Goal: Task Accomplishment & Management: Manage account settings

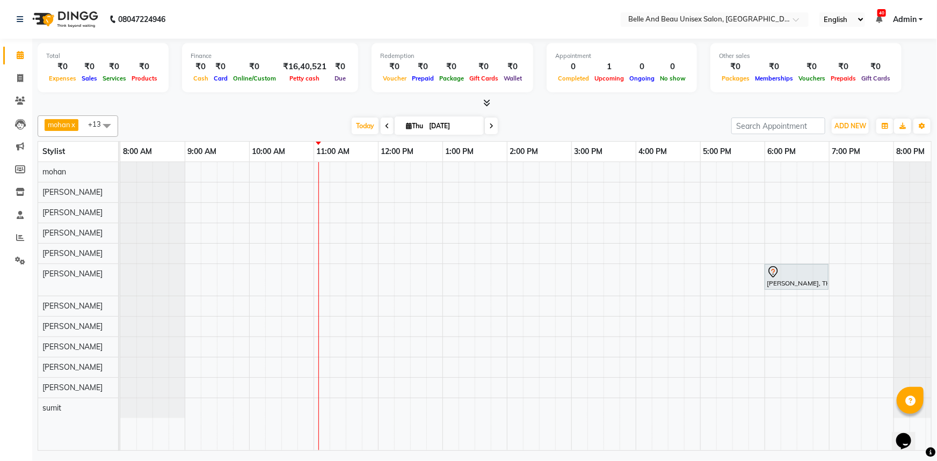
click at [445, 125] on input "[DATE]" at bounding box center [453, 126] width 54 height 16
select select "9"
select select "2025"
click at [338, 213] on div "KAVYA SINGH, TK01, 06:00 PM-07:00 PM, Hair Styling - Blow Dry Hair Wash (Female…" at bounding box center [538, 306] width 837 height 288
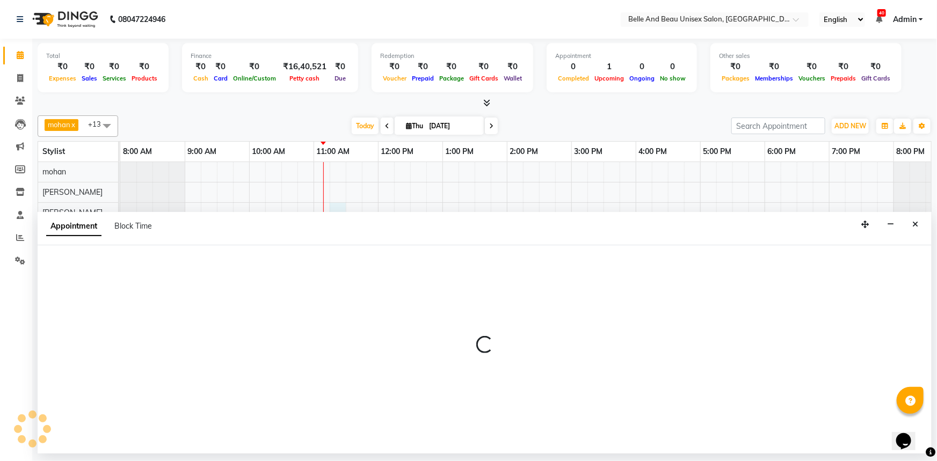
select select "59227"
select select "675"
select select "tentative"
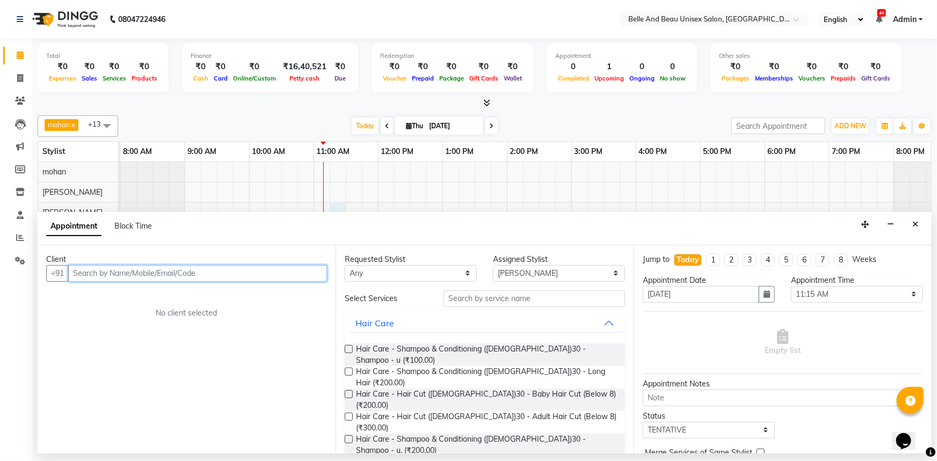
click at [116, 272] on input "text" at bounding box center [197, 273] width 259 height 17
type input "9566895677"
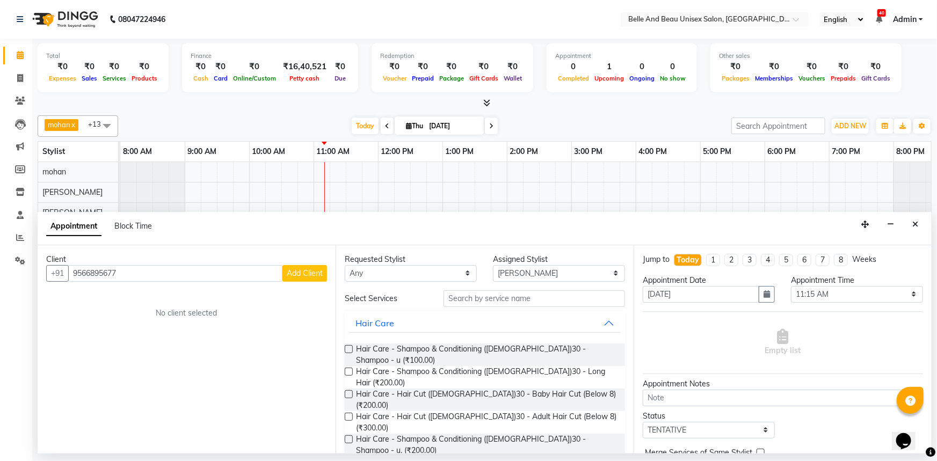
click at [309, 273] on span "Add Client" at bounding box center [305, 273] width 36 height 10
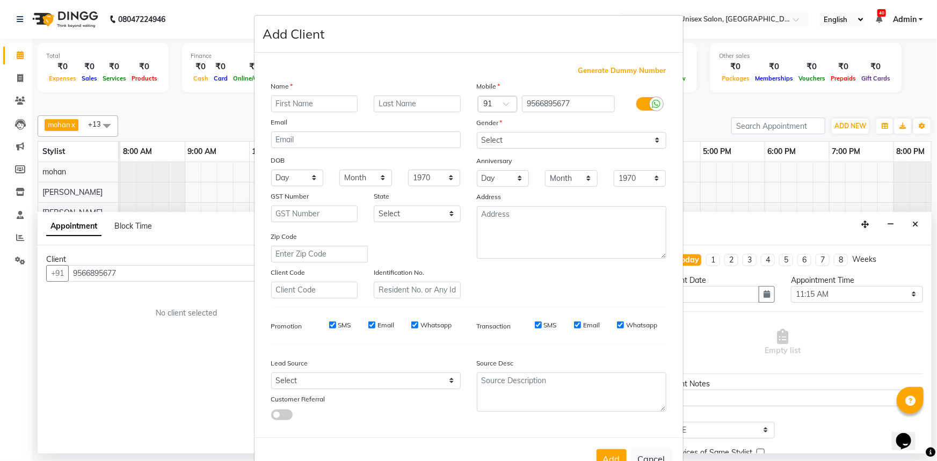
click at [306, 104] on input "text" at bounding box center [314, 104] width 87 height 17
type input "Prince"
type input "[PERSON_NAME]"
click at [582, 143] on select "Select Male Female Other Prefer Not To Say" at bounding box center [571, 140] width 189 height 17
select select "male"
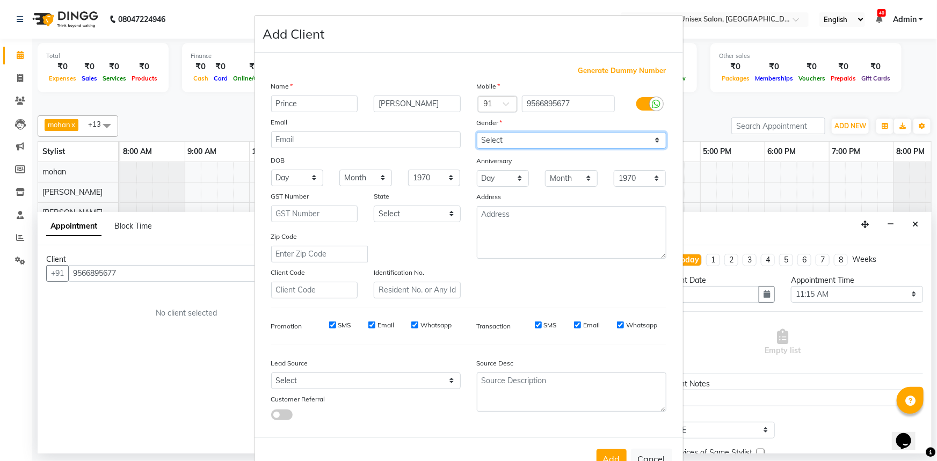
click at [477, 132] on select "Select Male Female Other Prefer Not To Say" at bounding box center [571, 140] width 189 height 17
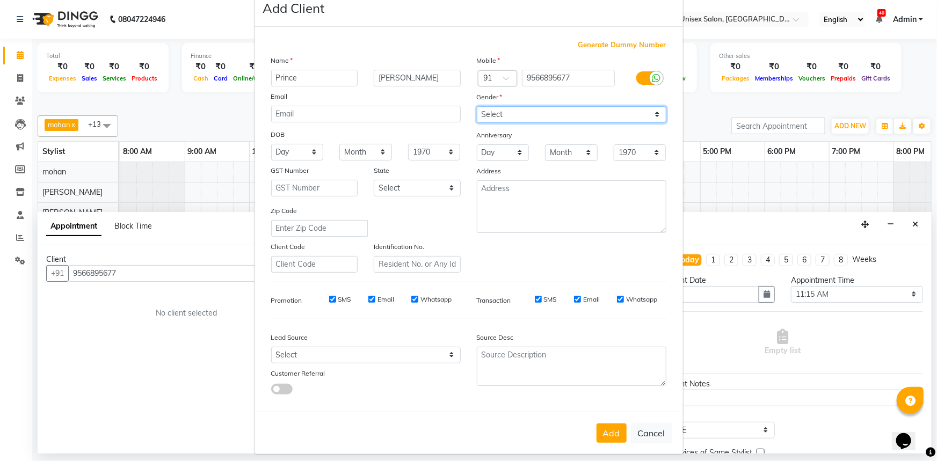
scroll to position [38, 0]
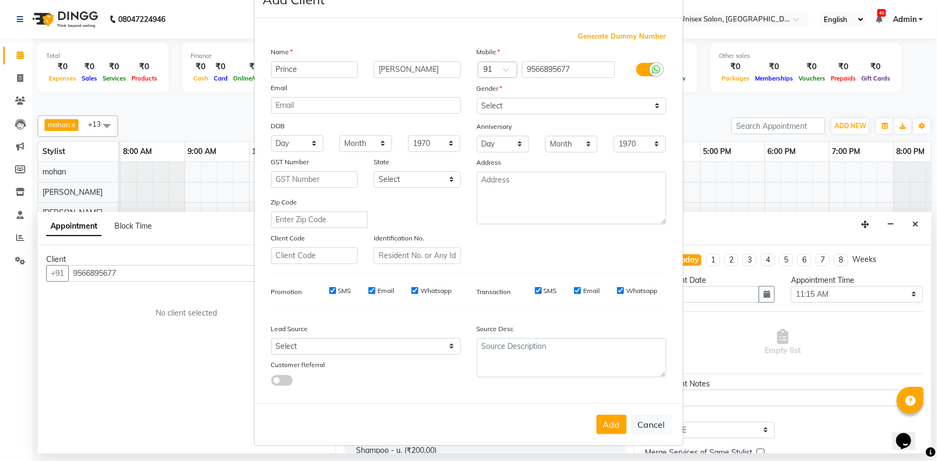
click at [615, 435] on div "Add Cancel" at bounding box center [468, 424] width 428 height 42
click at [615, 428] on button "Add" at bounding box center [611, 424] width 30 height 19
select select
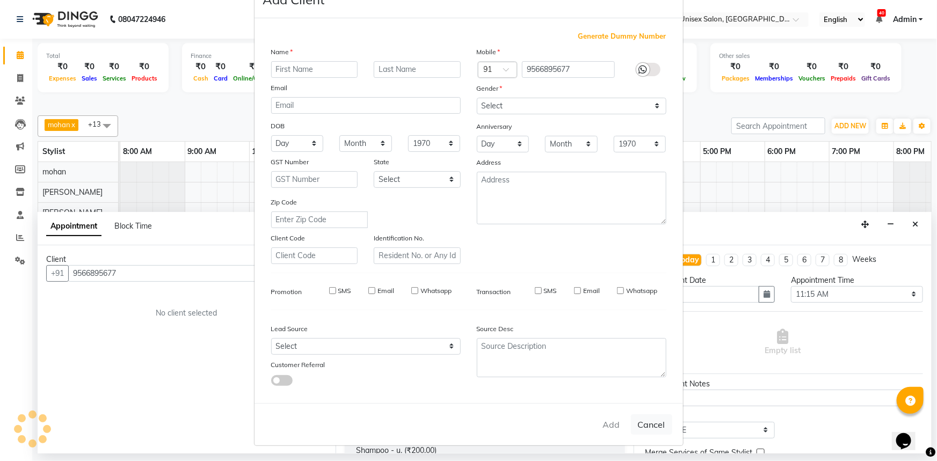
select select
checkbox input "false"
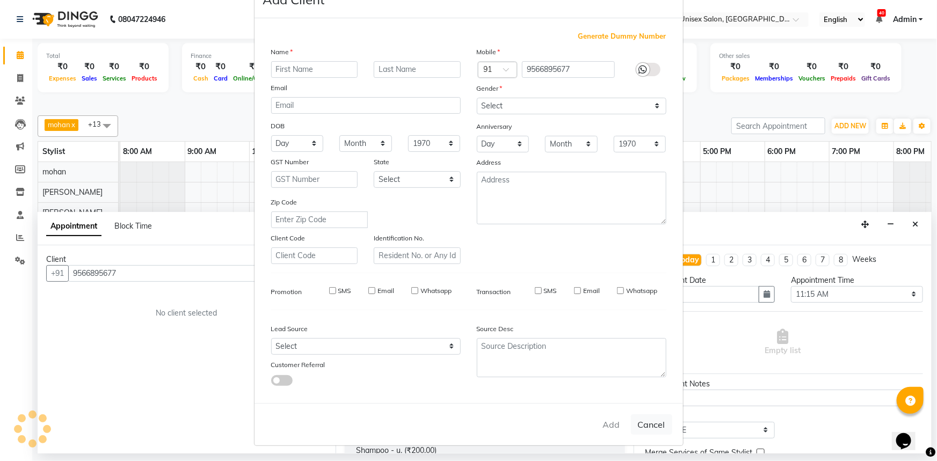
checkbox input "false"
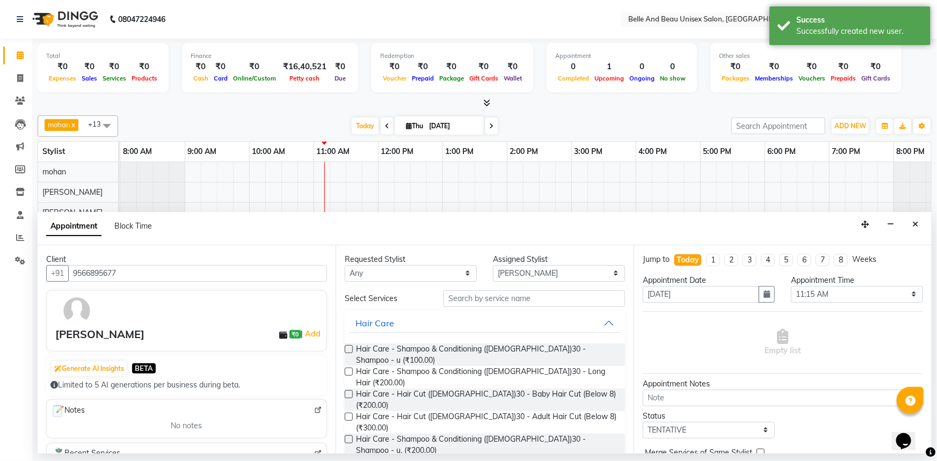
click at [346, 413] on label at bounding box center [349, 417] width 8 height 8
click at [346, 414] on input "checkbox" at bounding box center [348, 417] width 7 height 7
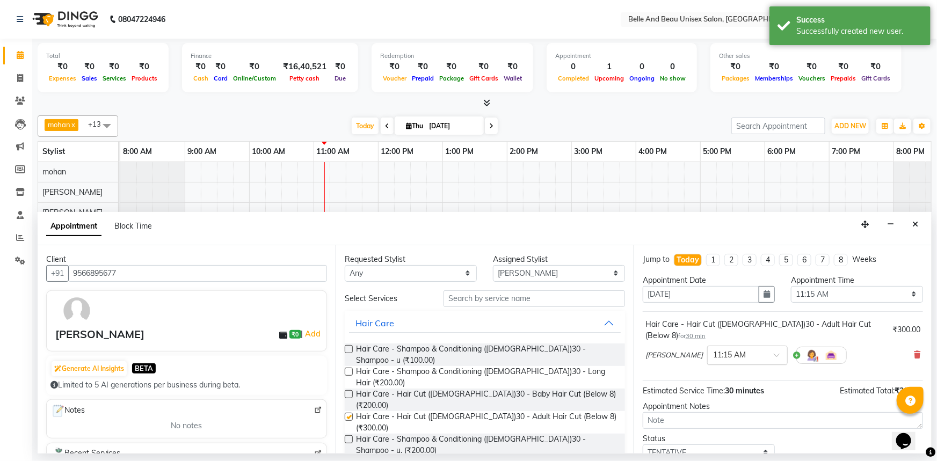
checkbox input "false"
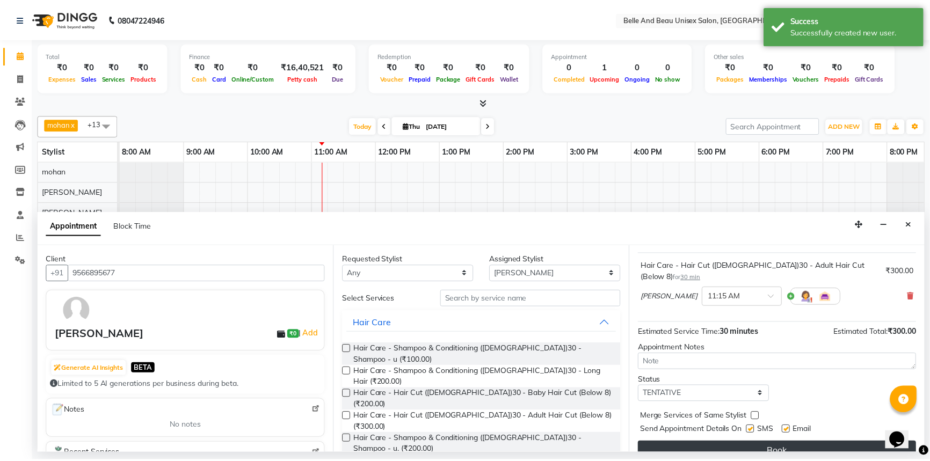
scroll to position [63, 0]
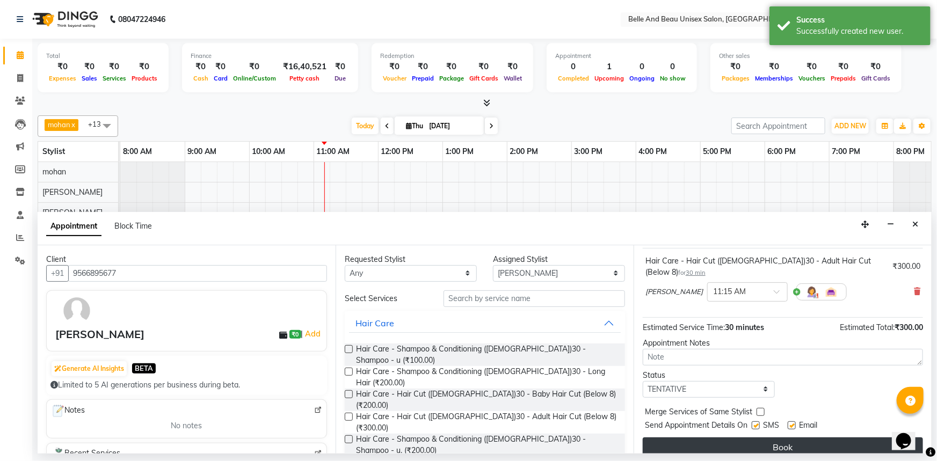
click at [769, 441] on button "Book" at bounding box center [783, 446] width 280 height 19
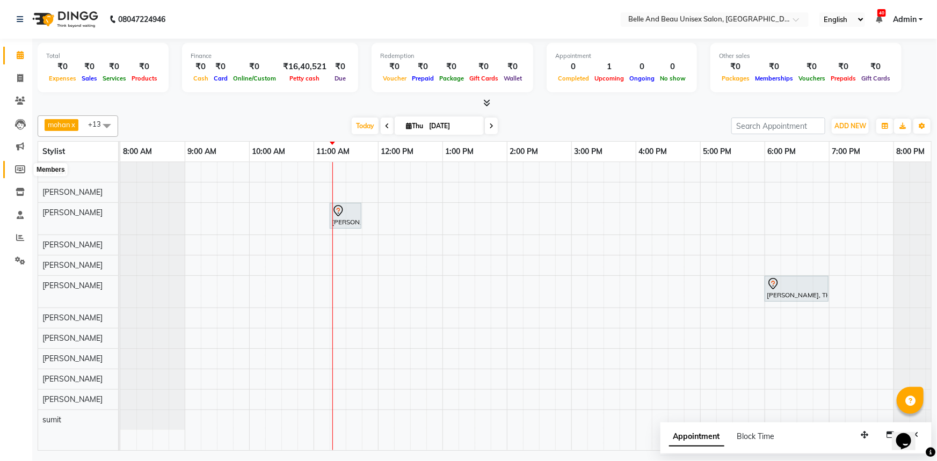
click at [19, 167] on icon at bounding box center [20, 169] width 10 height 8
select select
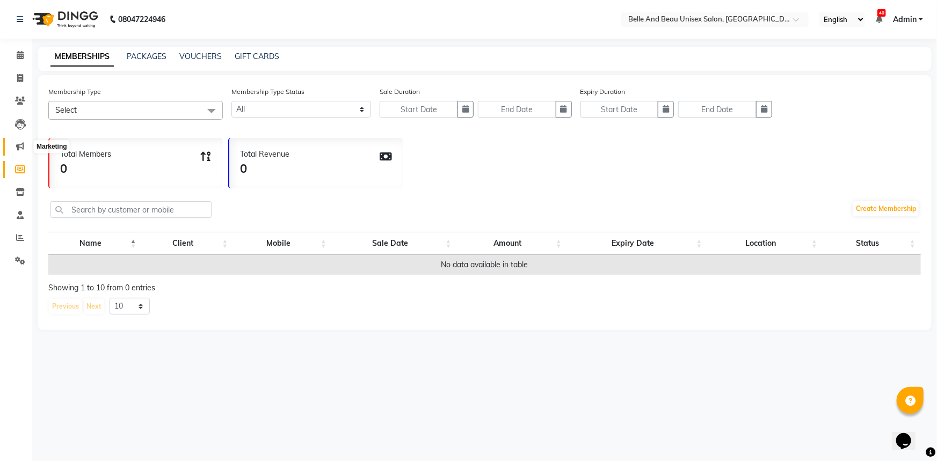
click at [16, 149] on icon at bounding box center [20, 146] width 8 height 8
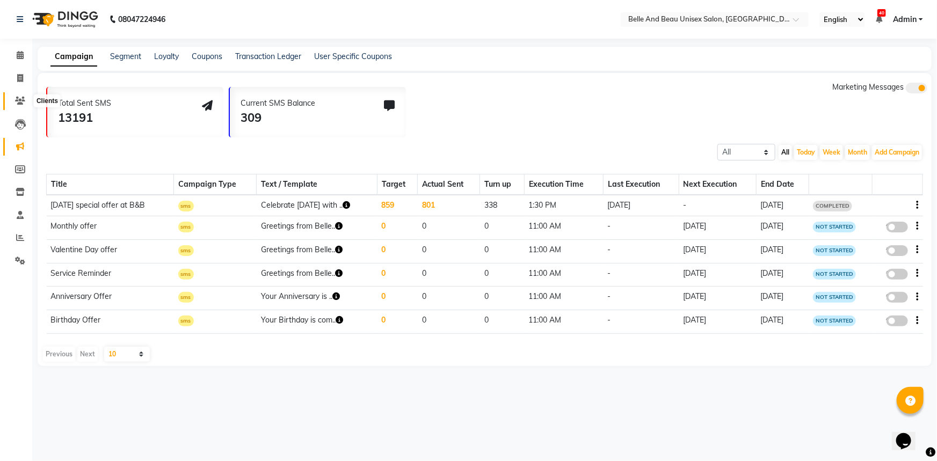
click at [21, 103] on icon at bounding box center [20, 101] width 10 height 8
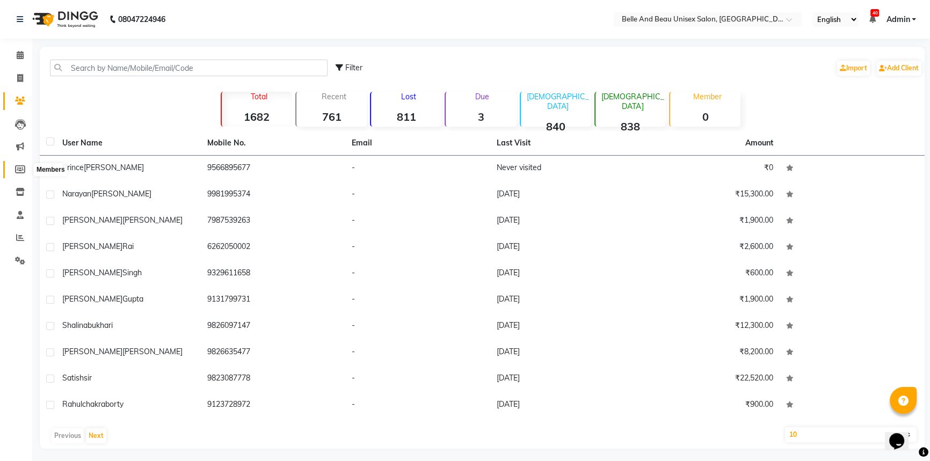
click at [19, 166] on icon at bounding box center [20, 169] width 10 height 8
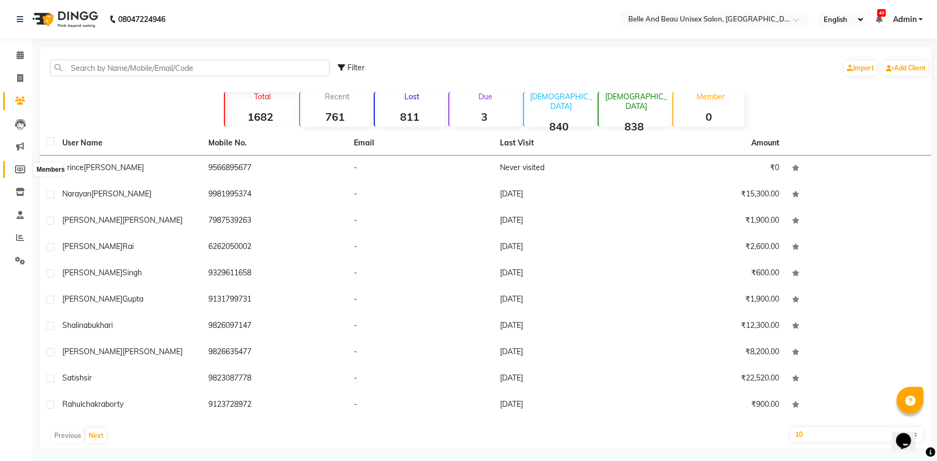
select select
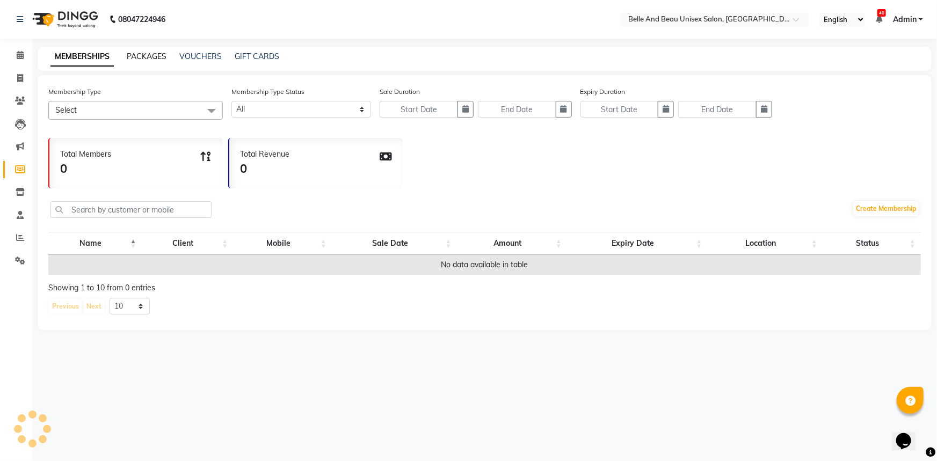
click at [150, 55] on link "PACKAGES" at bounding box center [147, 57] width 40 height 10
select select
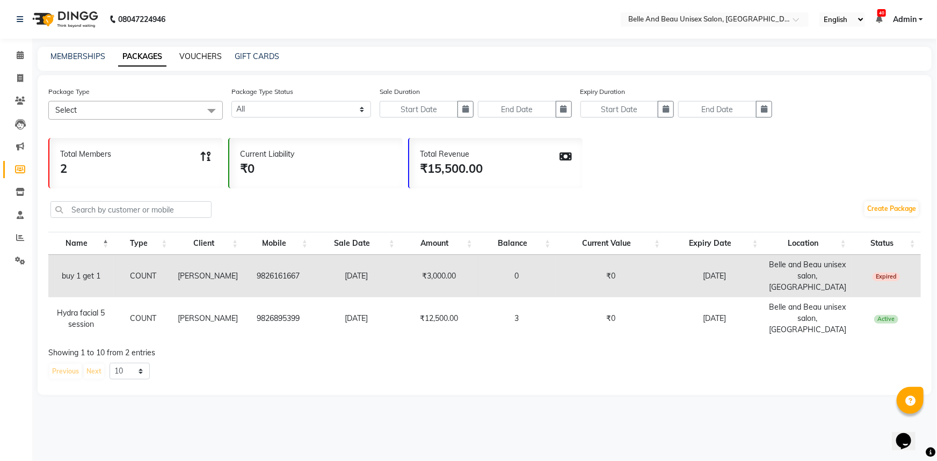
click at [193, 55] on link "VOUCHERS" at bounding box center [200, 57] width 42 height 10
select select
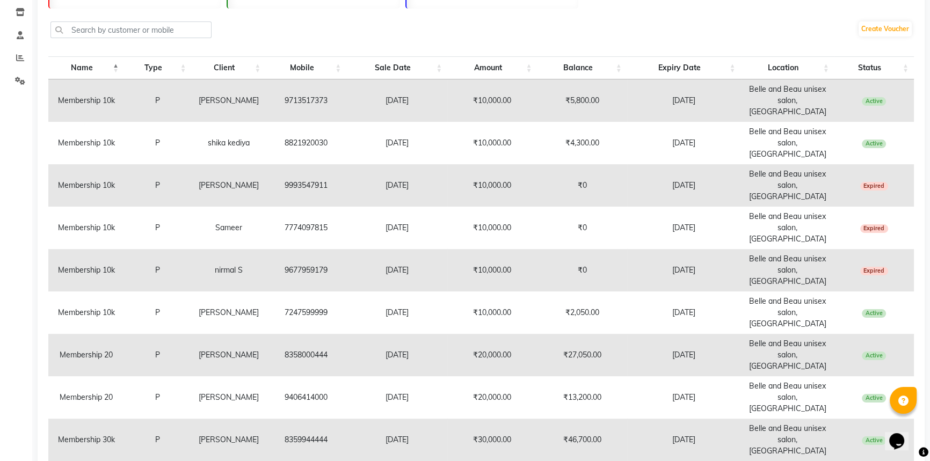
scroll to position [181, 0]
select select "50"
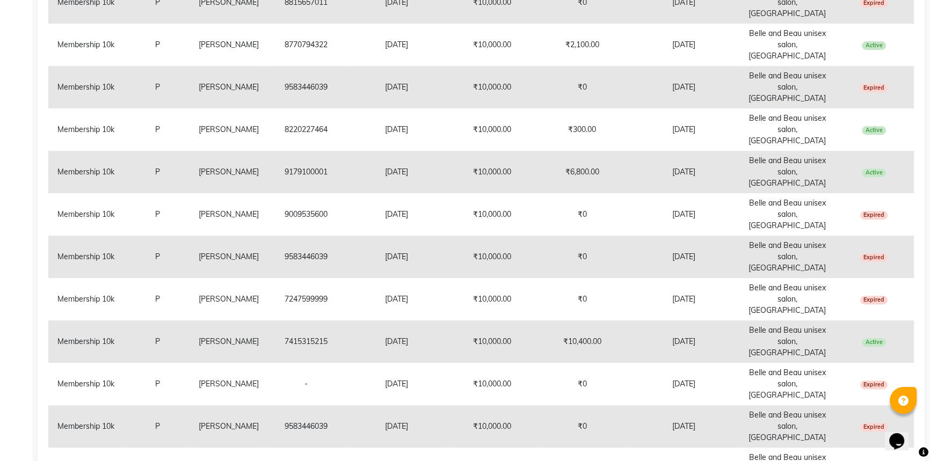
scroll to position [581, 0]
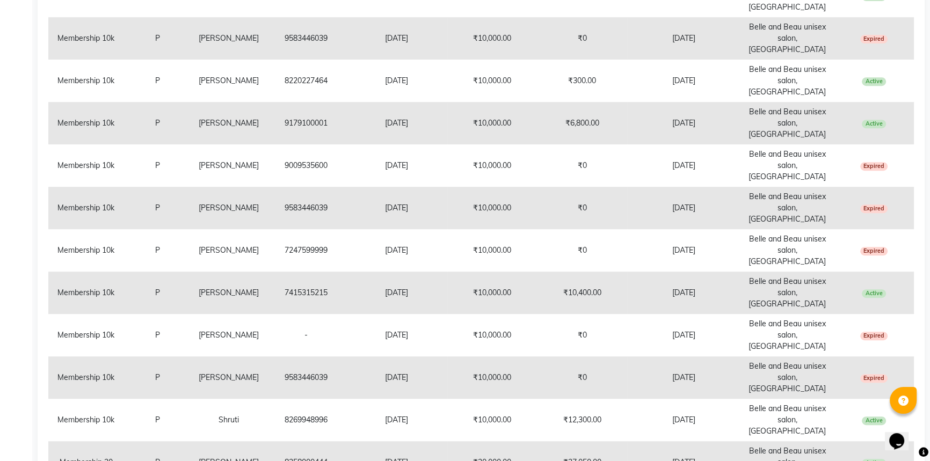
copy td "8269948996"
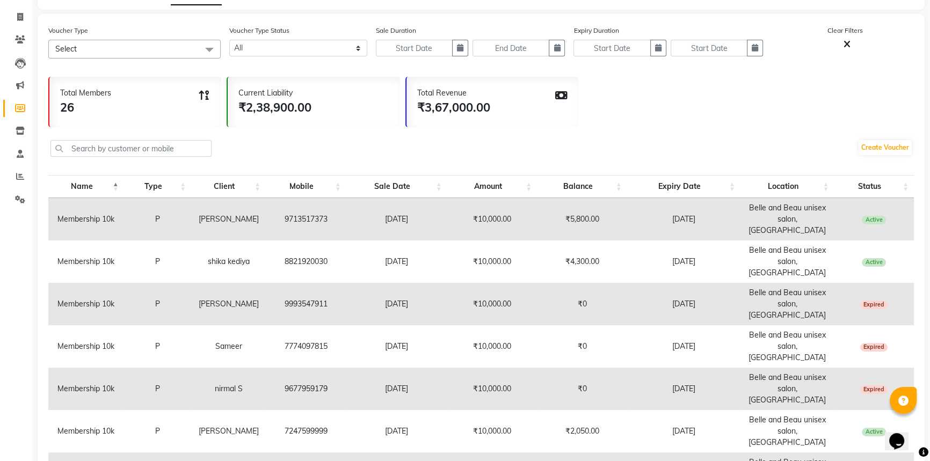
scroll to position [0, 0]
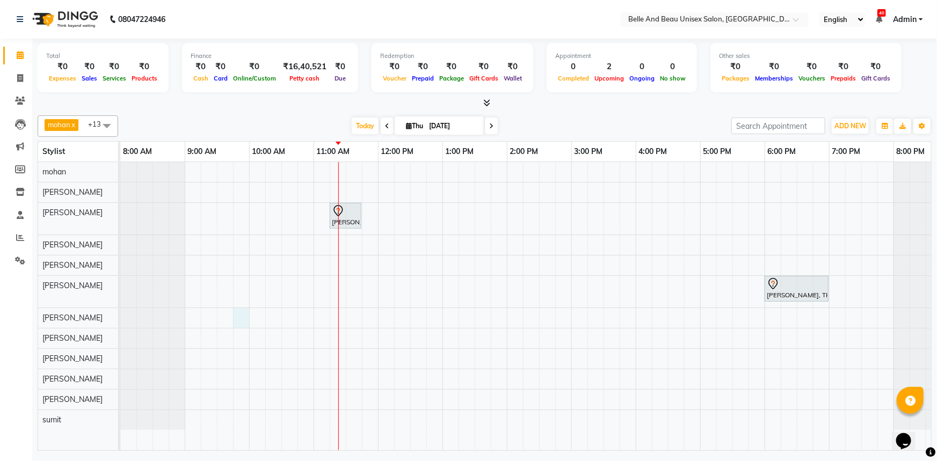
click at [236, 313] on div "[PERSON_NAME], TK02, 11:15 AM-11:45 AM, Hair Care - Hair Cut ([DEMOGRAPHIC_DATA…" at bounding box center [538, 306] width 837 height 288
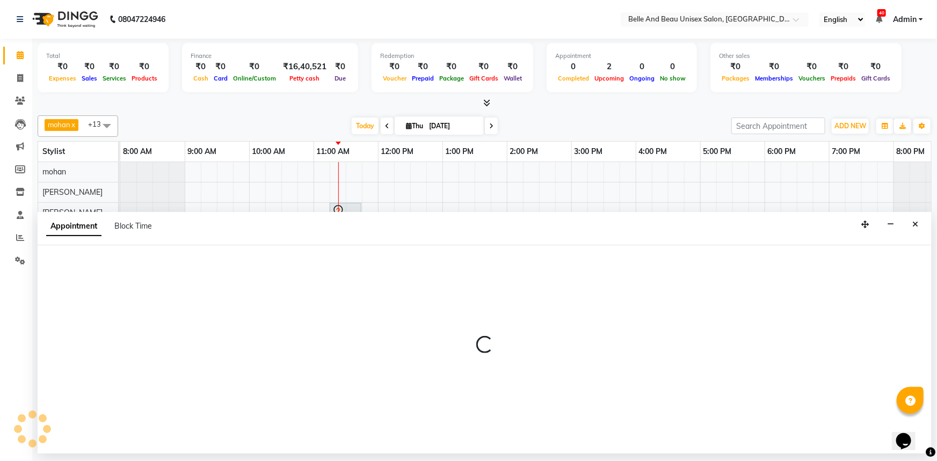
select select "59221"
select select "585"
select select "tentative"
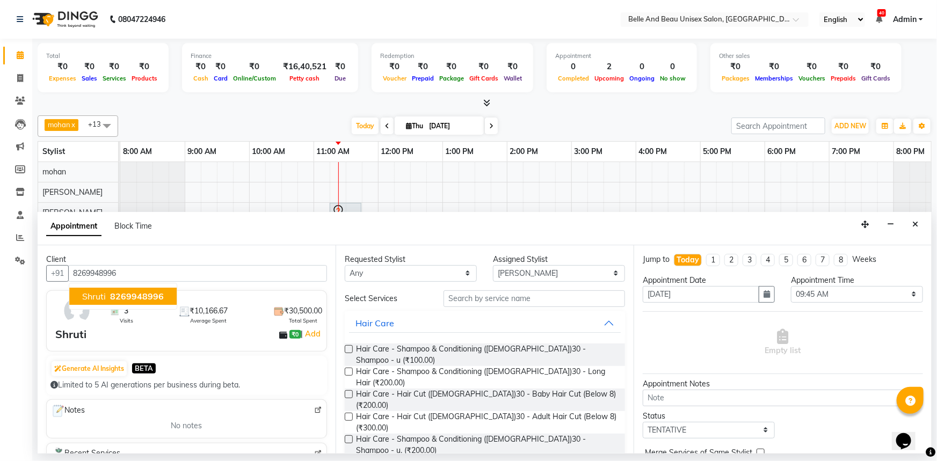
click at [131, 297] on span "8269948996" at bounding box center [137, 296] width 54 height 11
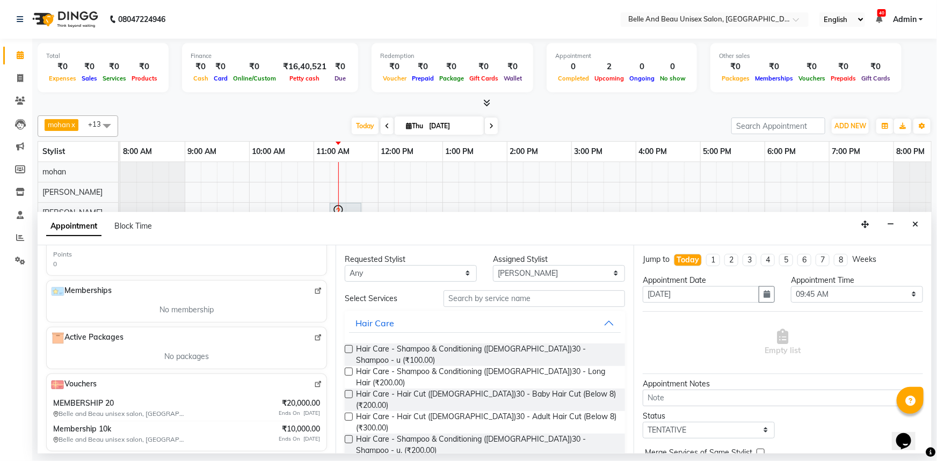
scroll to position [347, 0]
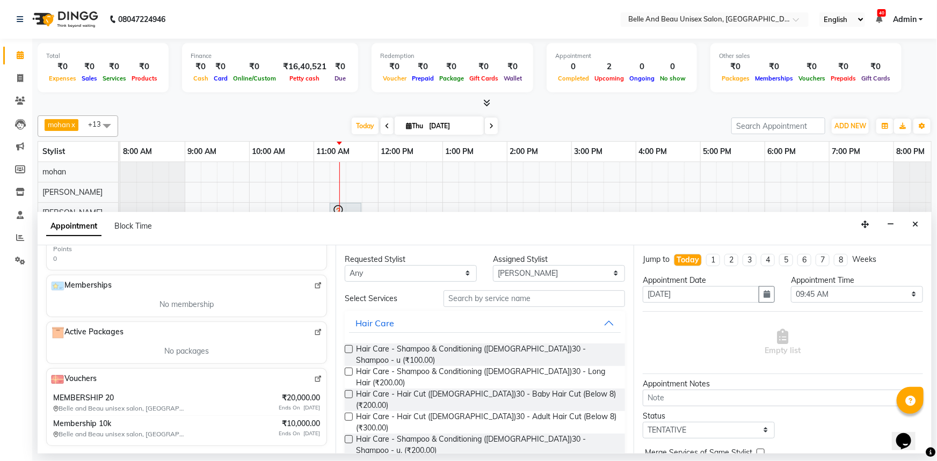
type input "8269948996"
click at [314, 378] on img at bounding box center [318, 379] width 8 height 8
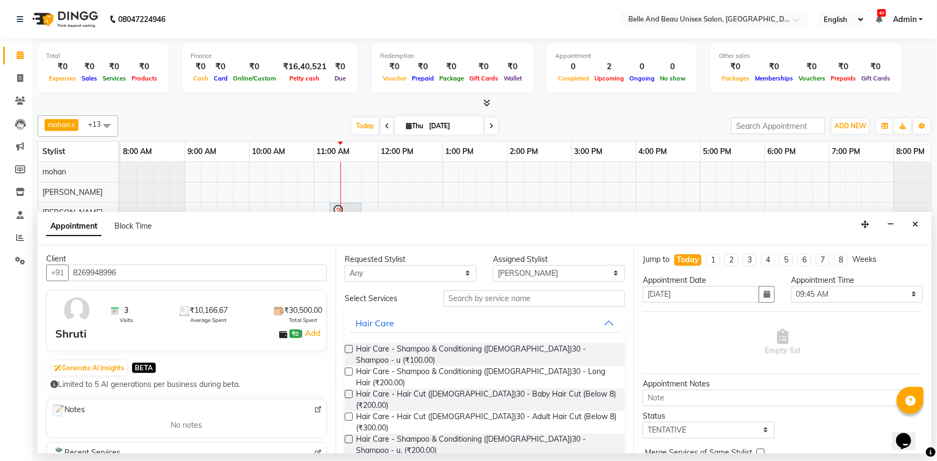
scroll to position [0, 0]
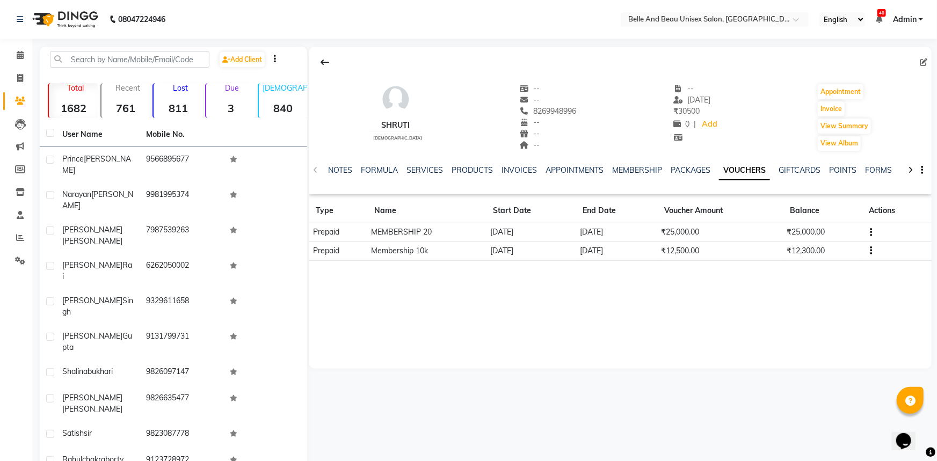
click at [873, 236] on td at bounding box center [896, 232] width 69 height 19
click at [870, 233] on icon "button" at bounding box center [871, 232] width 2 height 1
click at [871, 251] on icon "button" at bounding box center [871, 251] width 2 height 1
click at [858, 311] on div "Shruti female -- -- 8269948996 -- -- -- -- 23-05-2025 ₹ 30500 0 | Add Appointme…" at bounding box center [620, 208] width 622 height 322
click at [322, 60] on icon at bounding box center [324, 62] width 9 height 9
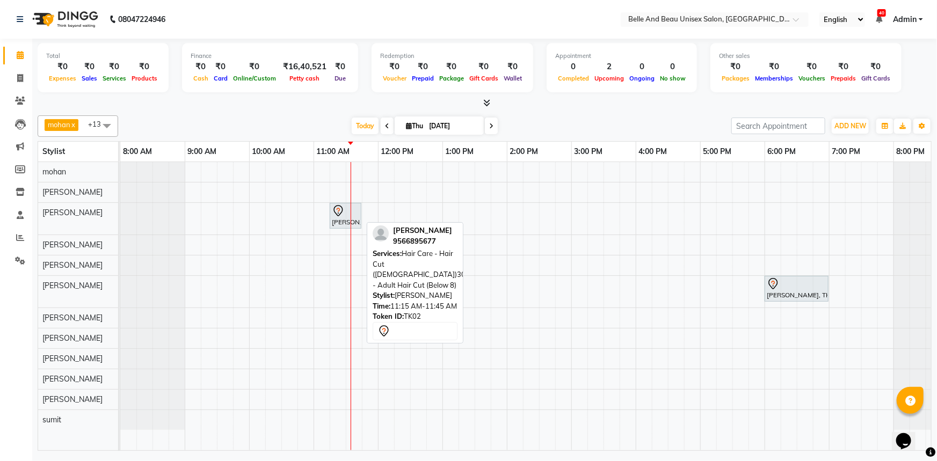
click at [347, 209] on div at bounding box center [345, 211] width 27 height 13
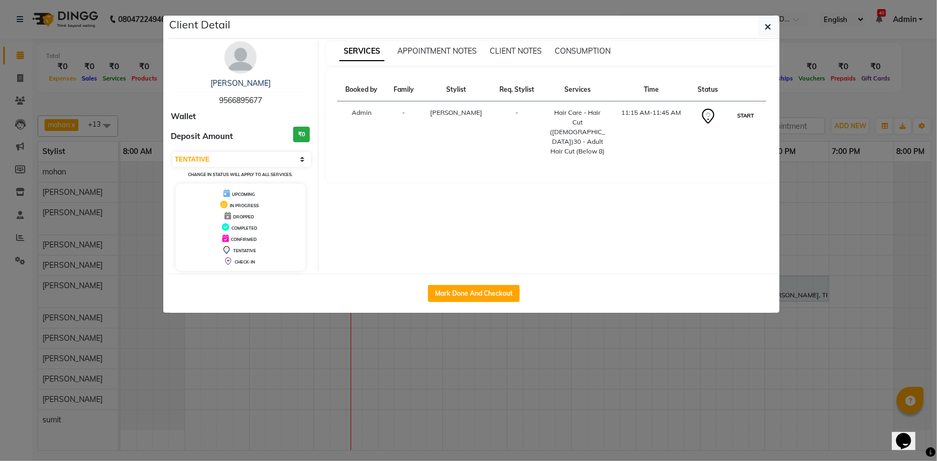
click at [742, 115] on button "START" at bounding box center [746, 115] width 22 height 13
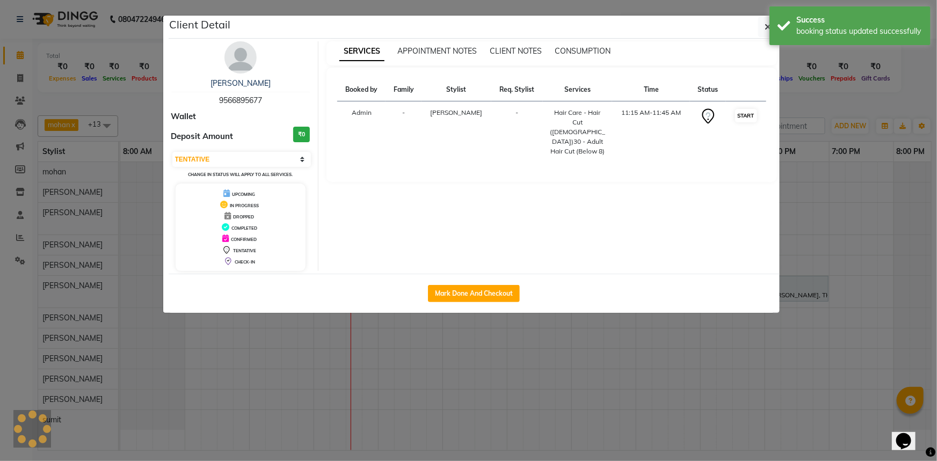
select select "1"
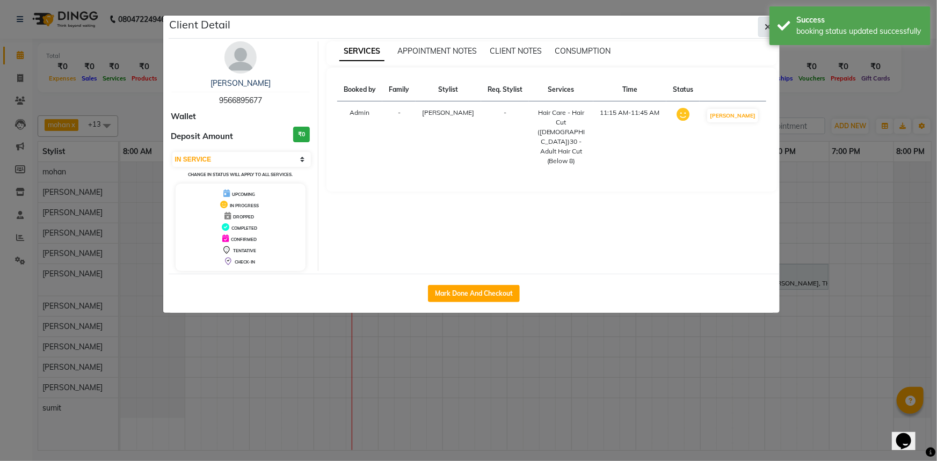
click at [765, 29] on icon "button" at bounding box center [768, 27] width 6 height 9
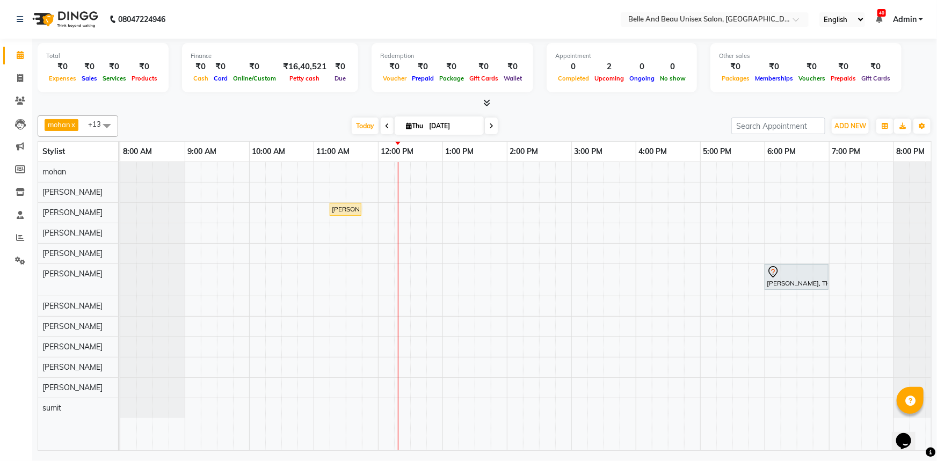
click at [433, 123] on input "04-09-2025" at bounding box center [453, 126] width 54 height 16
select select "9"
select select "2025"
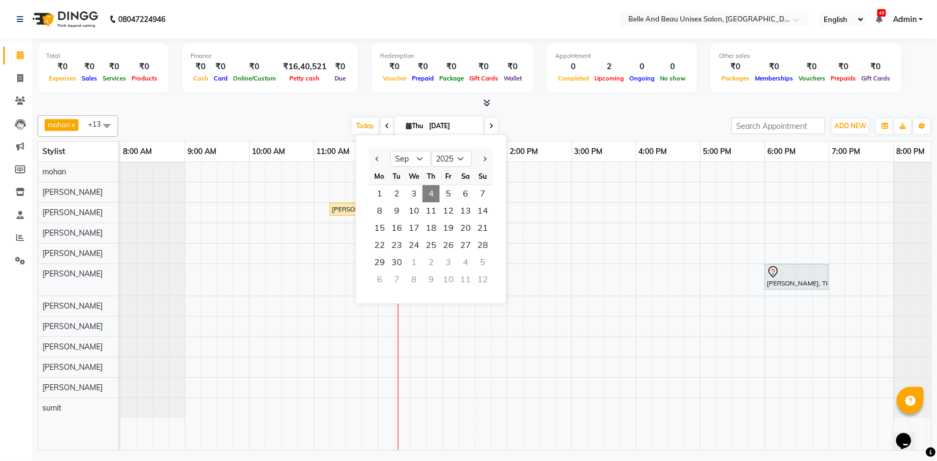
click at [441, 126] on input "04-09-2025" at bounding box center [453, 126] width 54 height 16
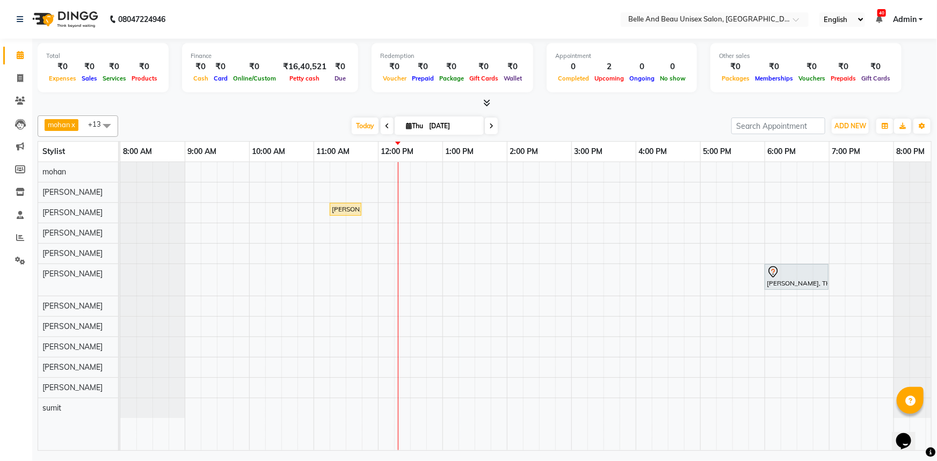
click at [440, 126] on input "04-09-2025" at bounding box center [453, 126] width 54 height 16
select select "9"
select select "2025"
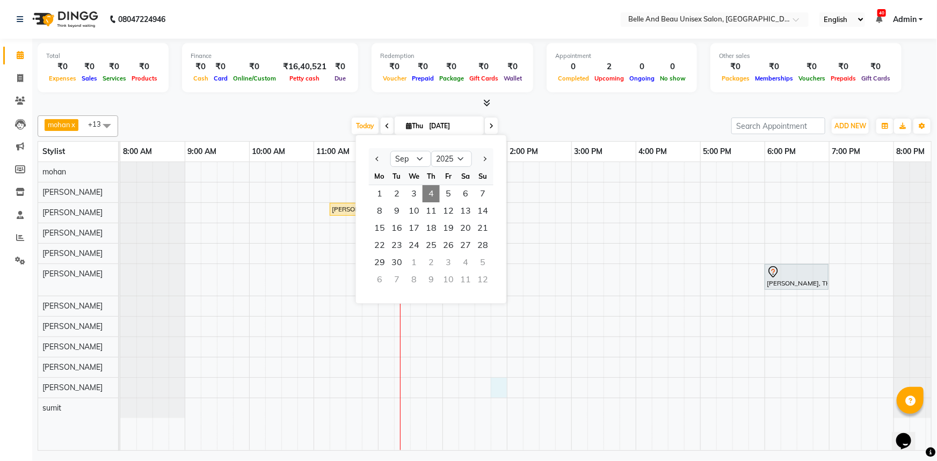
click at [499, 396] on div "Prince Thomas, TK02, 11:15 AM-11:45 AM, Hair Care - Hair Cut (Male)30 - Adult H…" at bounding box center [538, 306] width 837 height 288
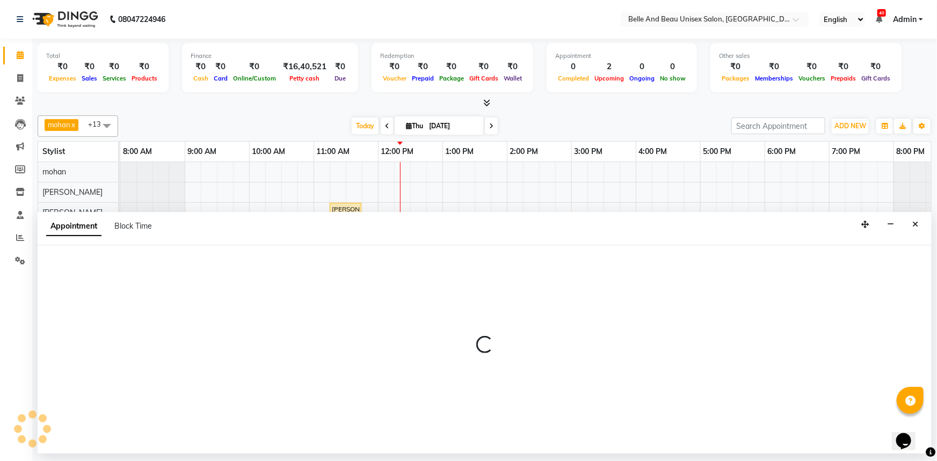
select select "89706"
select select "825"
select select "tentative"
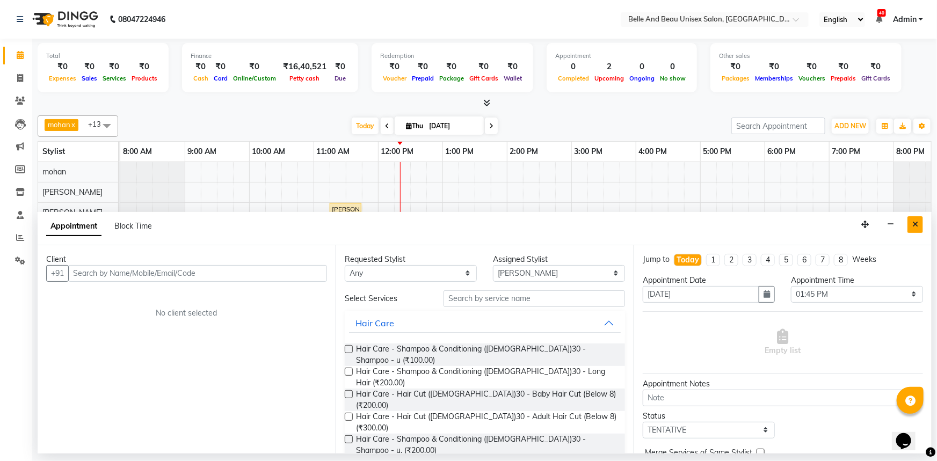
click at [912, 229] on button "Close" at bounding box center [915, 224] width 16 height 17
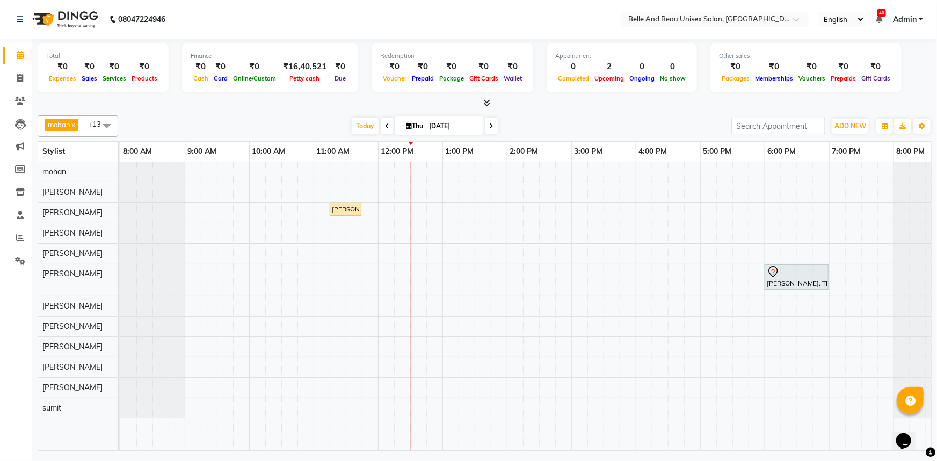
click at [413, 127] on span "Thu" at bounding box center [414, 126] width 23 height 8
select select "9"
select select "2025"
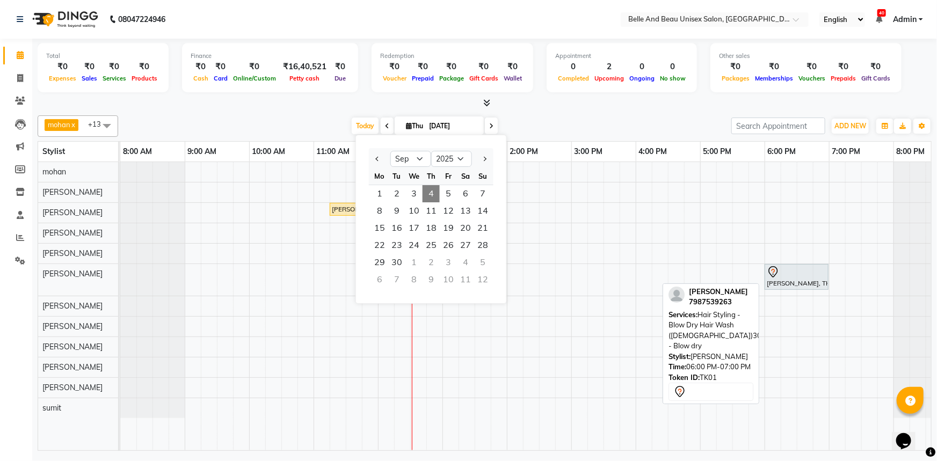
click at [814, 279] on div "KAVYA SINGH, TK01, 06:00 PM-07:00 PM, Hair Styling - Blow Dry Hair Wash (Female…" at bounding box center [796, 277] width 62 height 23
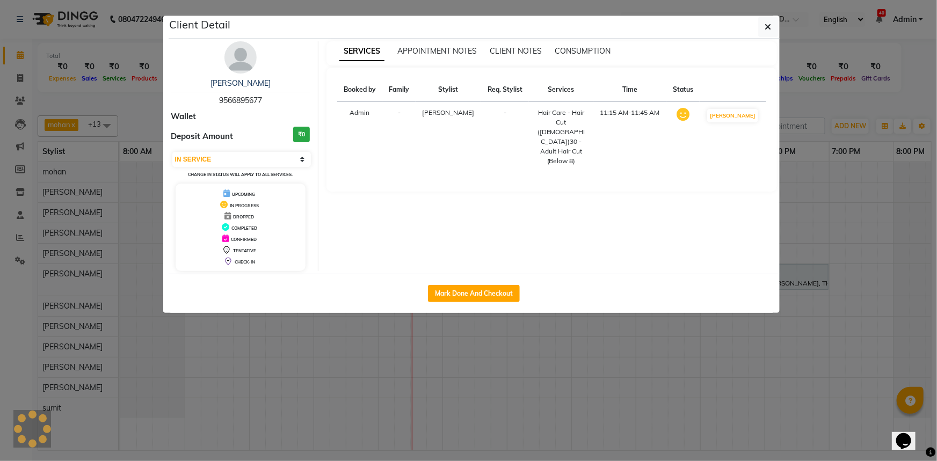
select select "7"
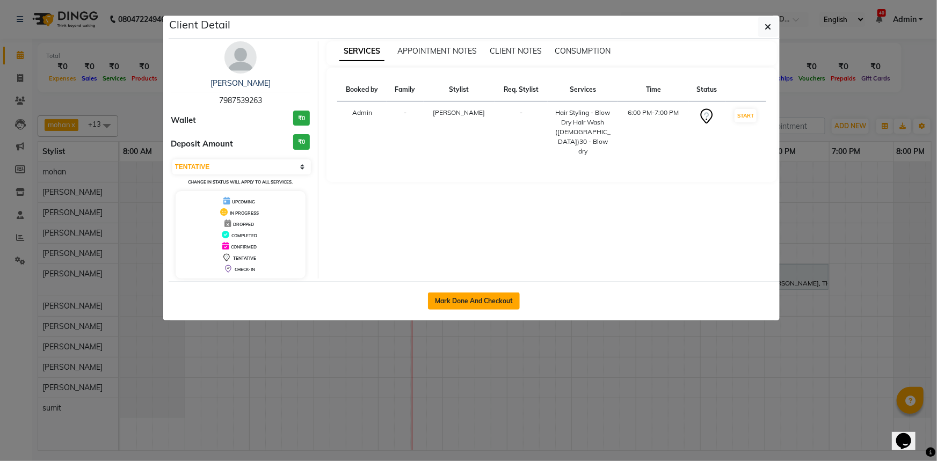
click at [437, 297] on button "Mark Done And Checkout" at bounding box center [474, 301] width 92 height 17
select select "service"
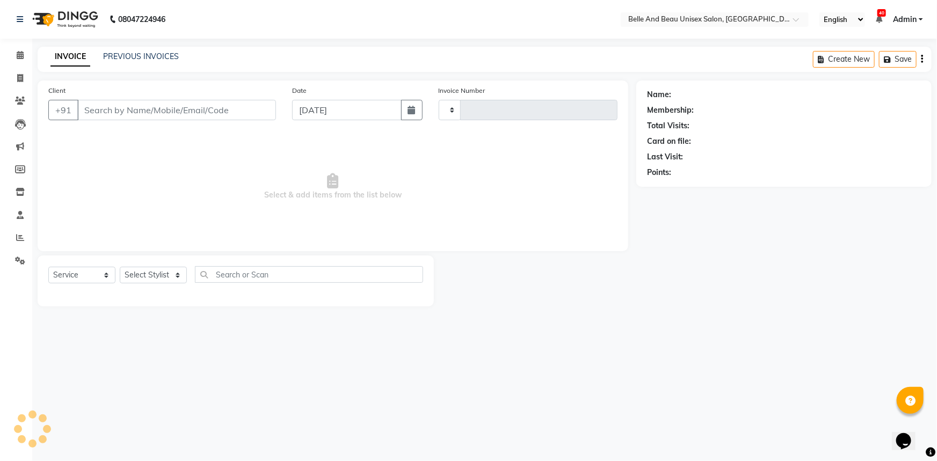
type input "2281"
select select "7066"
type input "7987539263"
select select "60511"
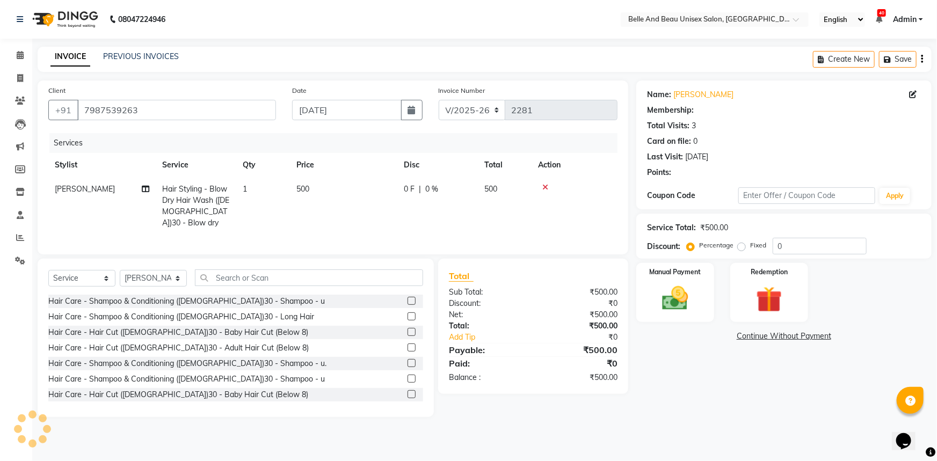
select select "1: Object"
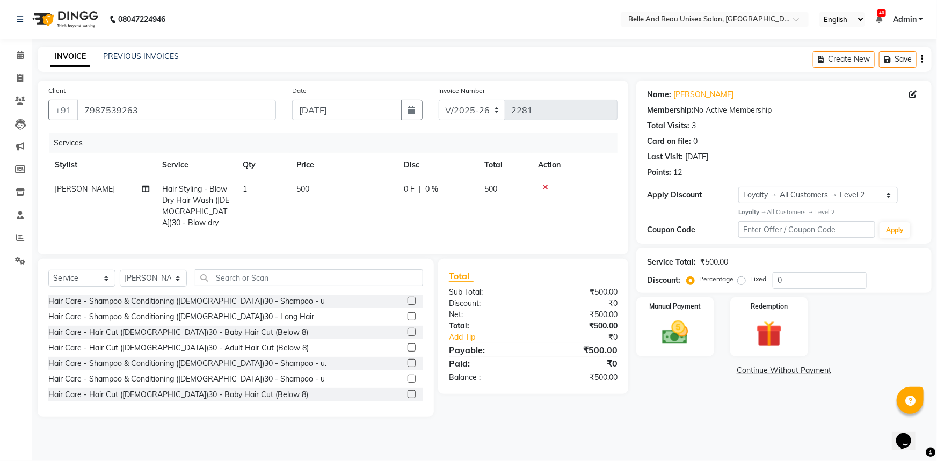
click at [64, 183] on td "varsha" at bounding box center [101, 206] width 107 height 58
select select "60511"
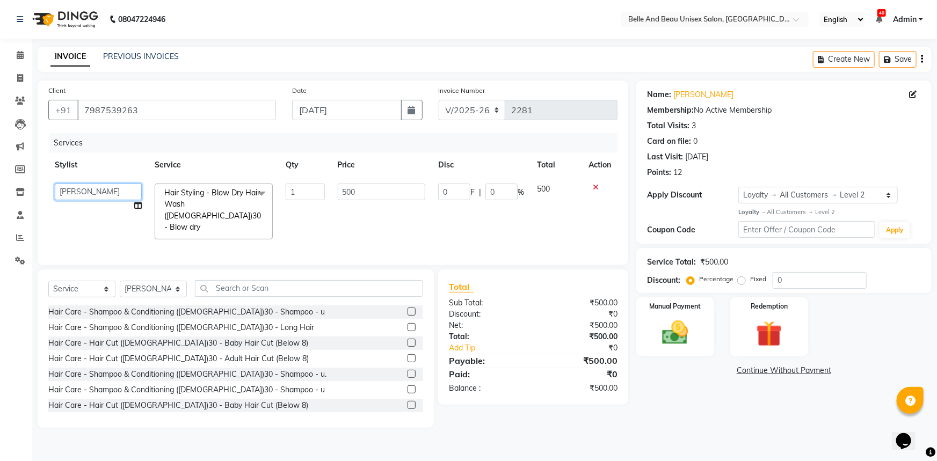
click at [65, 192] on select "Gaurav Mandavgane mohan Mukesh Shrivas Nibha Rahul Sen Rekha Agarwal Rihan khan…" at bounding box center [98, 192] width 87 height 17
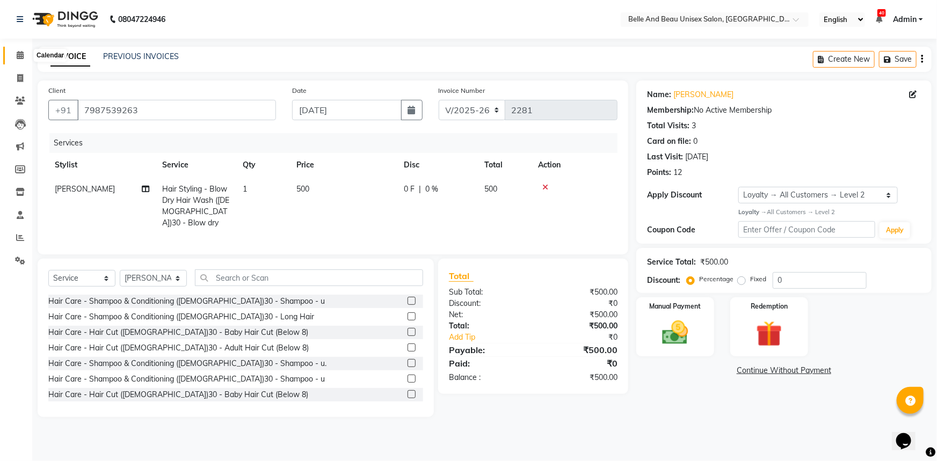
click at [21, 59] on icon at bounding box center [20, 55] width 7 height 8
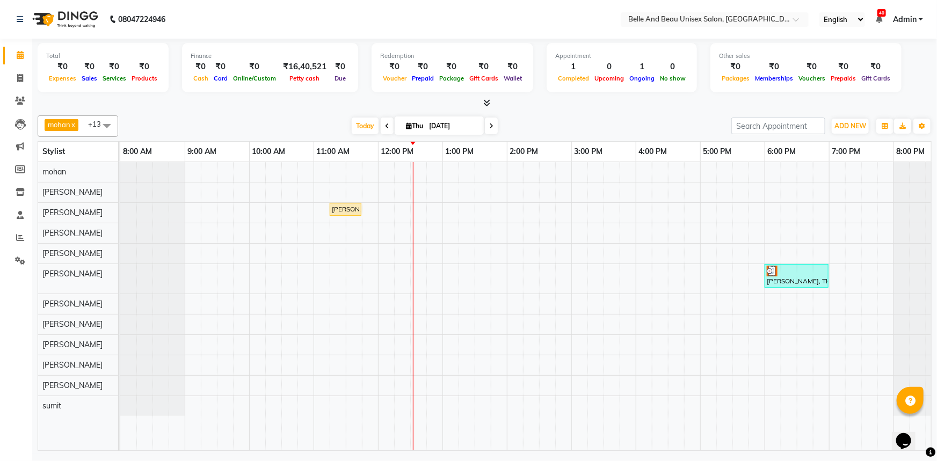
click at [354, 326] on div "Prince Thomas, TK02, 11:15 AM-11:45 AM, Hair Care - Hair Cut (Male)30 - Adult H…" at bounding box center [538, 306] width 837 height 288
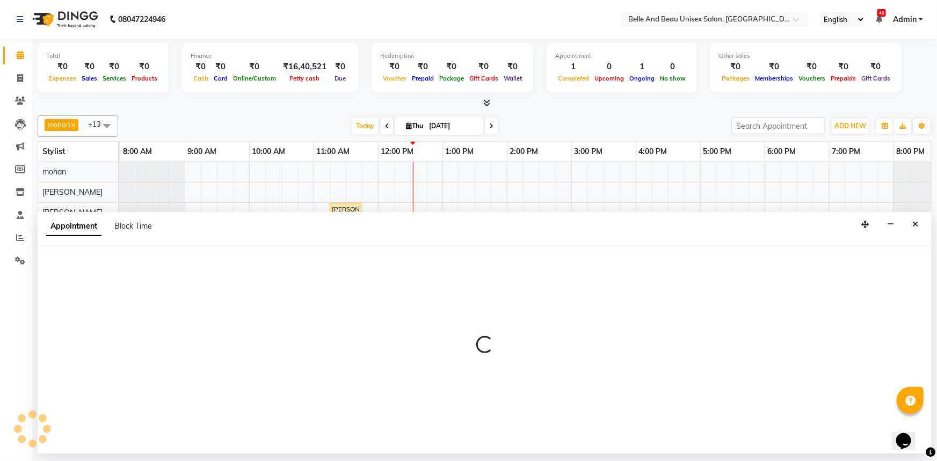
select select "83443"
select select "690"
select select "tentative"
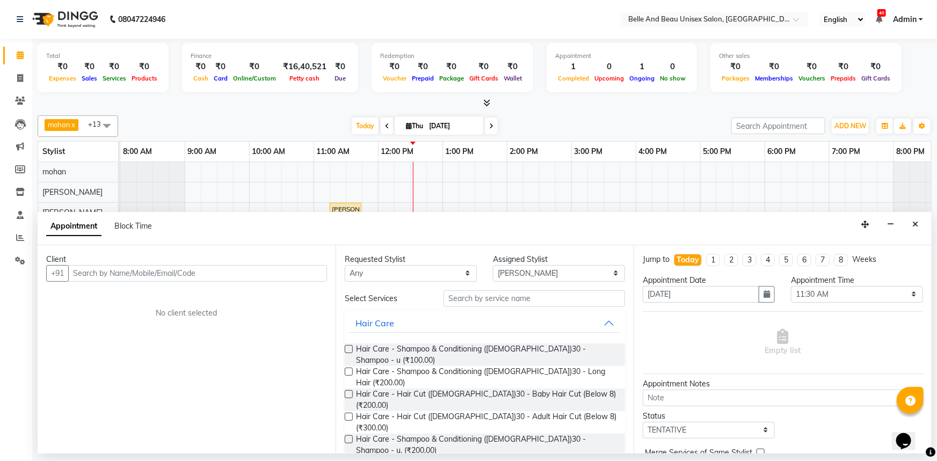
click at [113, 272] on input "text" at bounding box center [197, 273] width 259 height 17
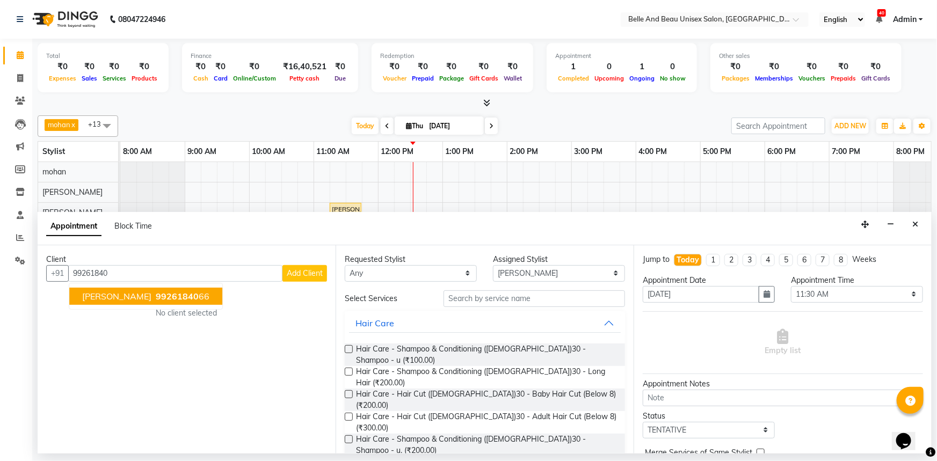
click at [172, 295] on span "99261840" at bounding box center [177, 296] width 43 height 11
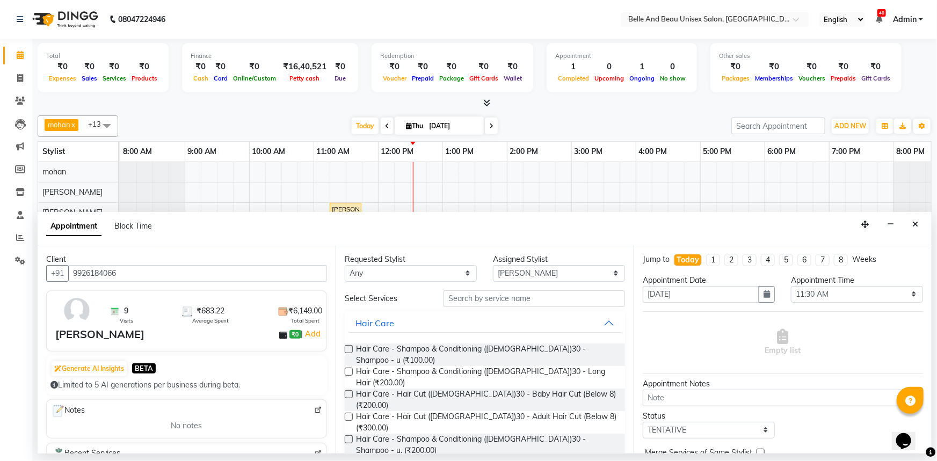
type input "9926184066"
click at [542, 302] on input "text" at bounding box center [533, 298] width 181 height 17
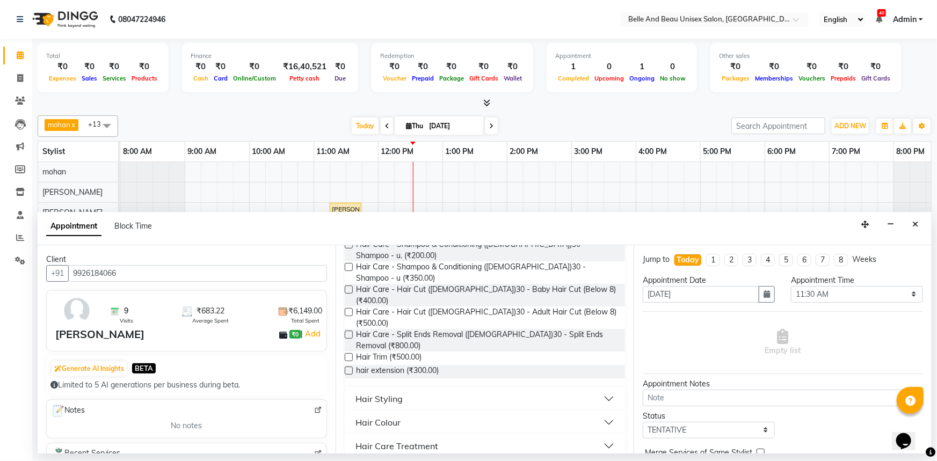
scroll to position [146, 0]
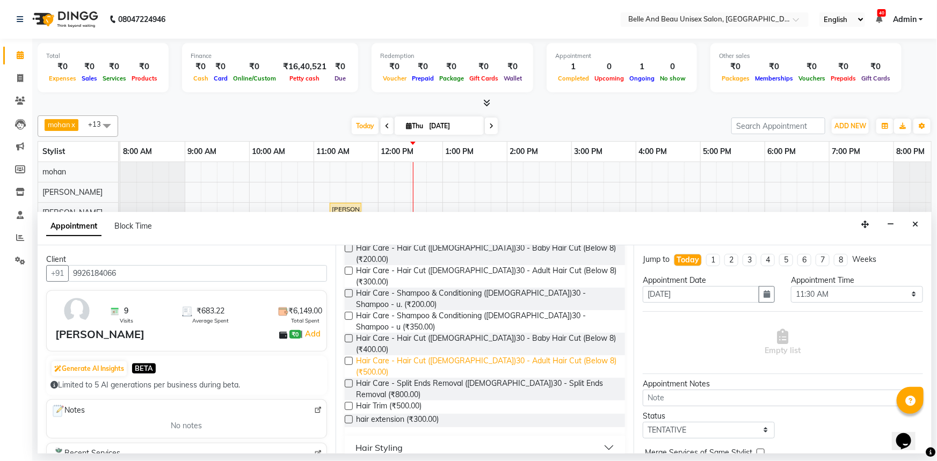
type input "hair"
click at [466, 355] on span "Hair Care - Hair Cut (Female)30 - Adult Hair Cut (Below 8) (₹500.00)" at bounding box center [486, 366] width 260 height 23
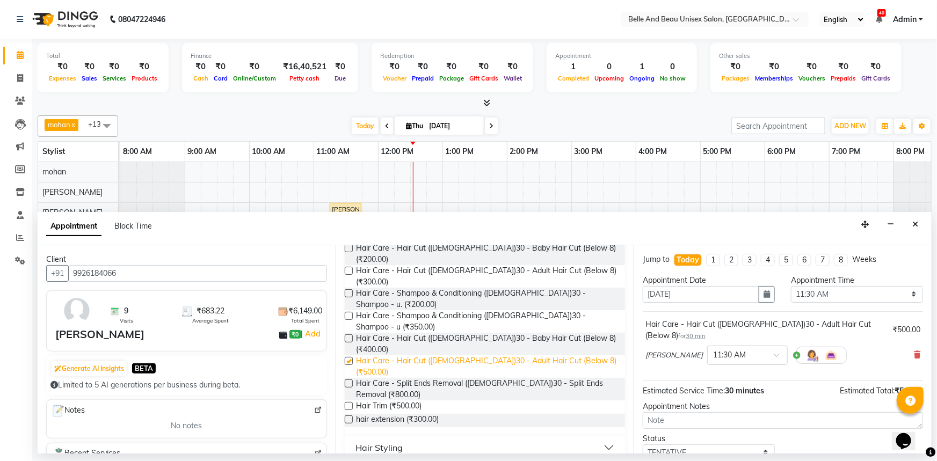
checkbox input "false"
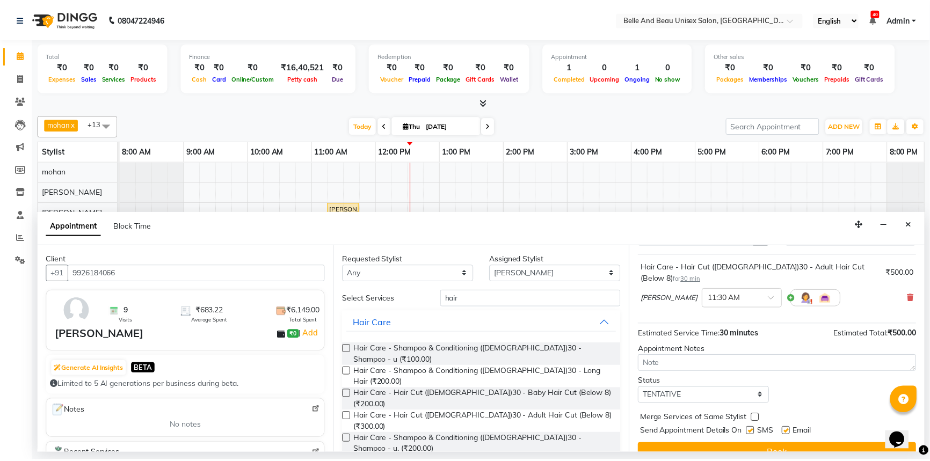
scroll to position [63, 0]
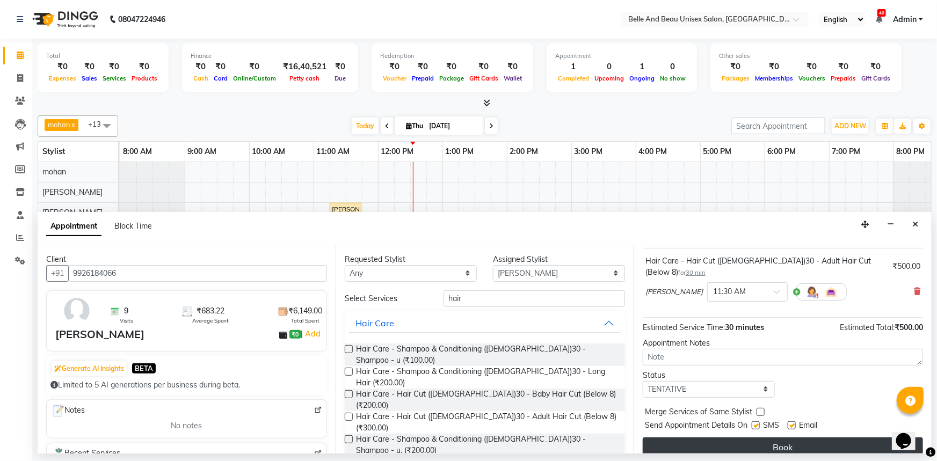
click at [742, 437] on button "Book" at bounding box center [783, 446] width 280 height 19
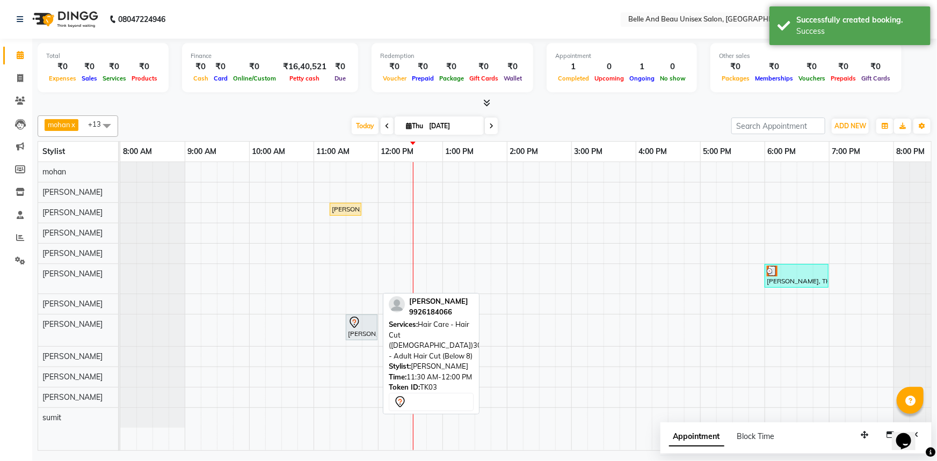
click at [356, 331] on div "Seema Agrawal, TK03, 11:30 AM-12:00 PM, Hair Care - Hair Cut (Female)30 - Adult…" at bounding box center [362, 327] width 30 height 23
select select "7"
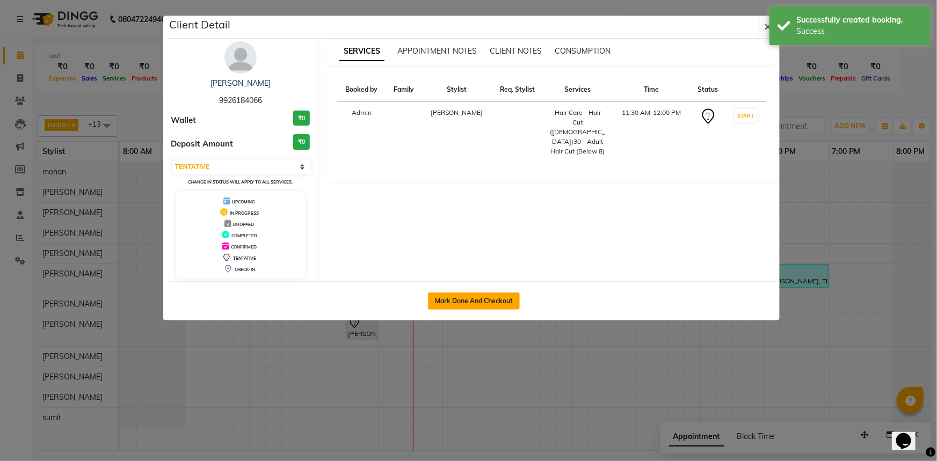
click at [455, 298] on button "Mark Done And Checkout" at bounding box center [474, 301] width 92 height 17
select select "service"
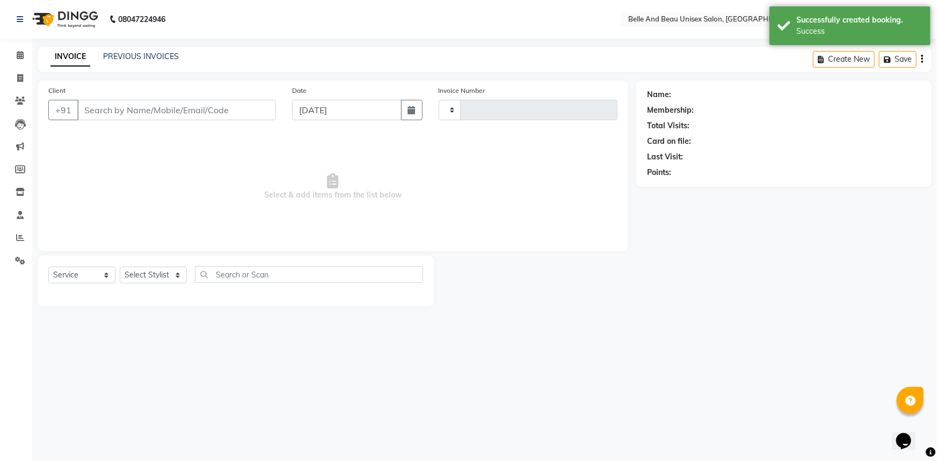
type input "2281"
select select "7066"
select select "60511"
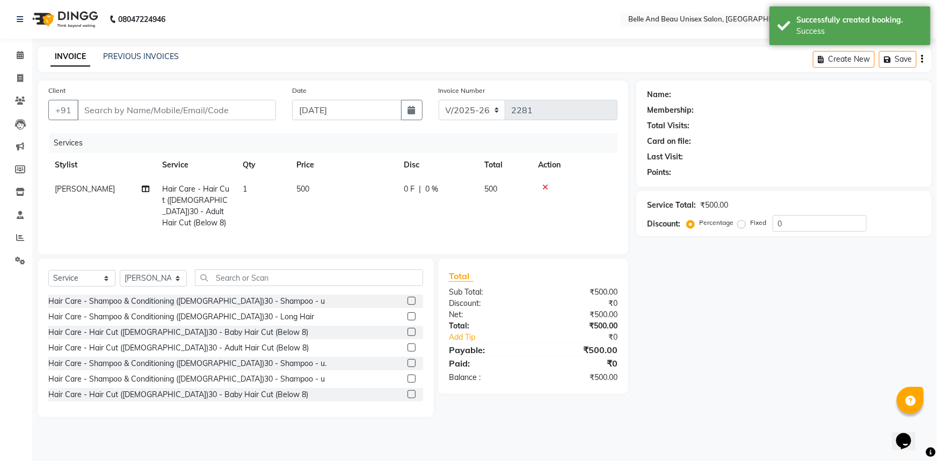
type input "9926184066"
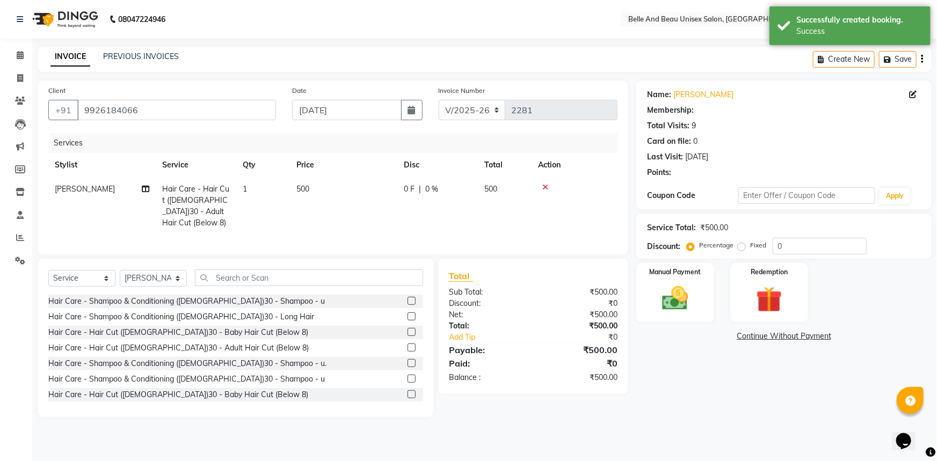
select select "1: Object"
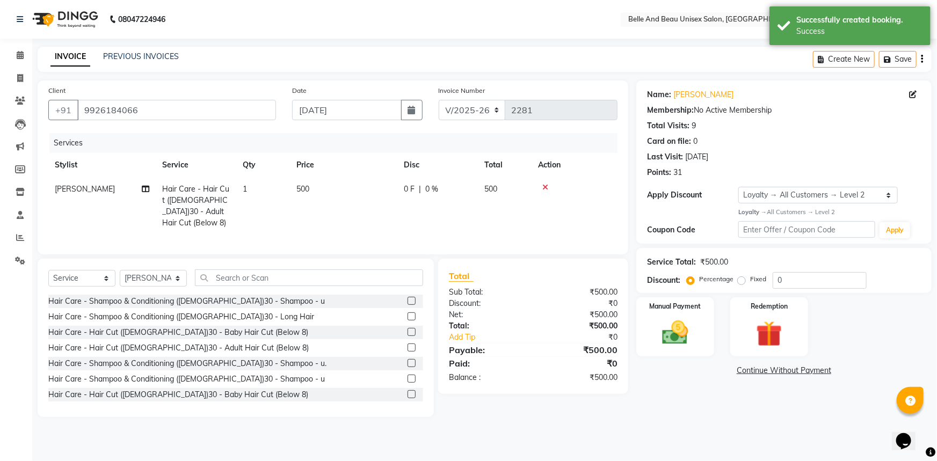
click at [317, 188] on td "500" at bounding box center [343, 206] width 107 height 58
select select "83443"
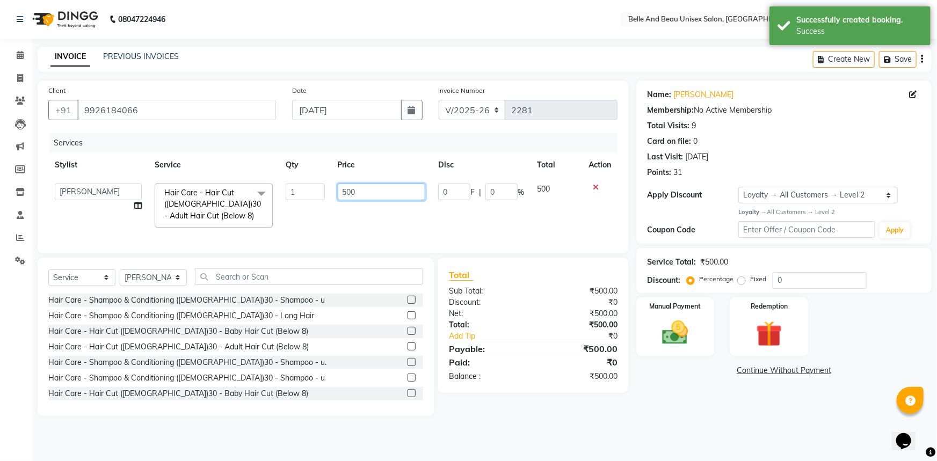
click at [358, 191] on input "500" at bounding box center [382, 192] width 88 height 17
type input "5"
type input "700"
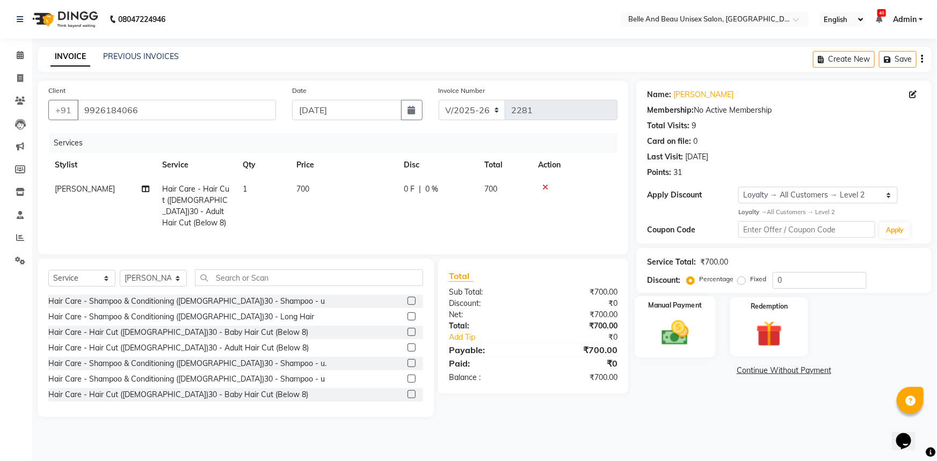
click at [660, 310] on label "Manual Payment" at bounding box center [675, 306] width 54 height 10
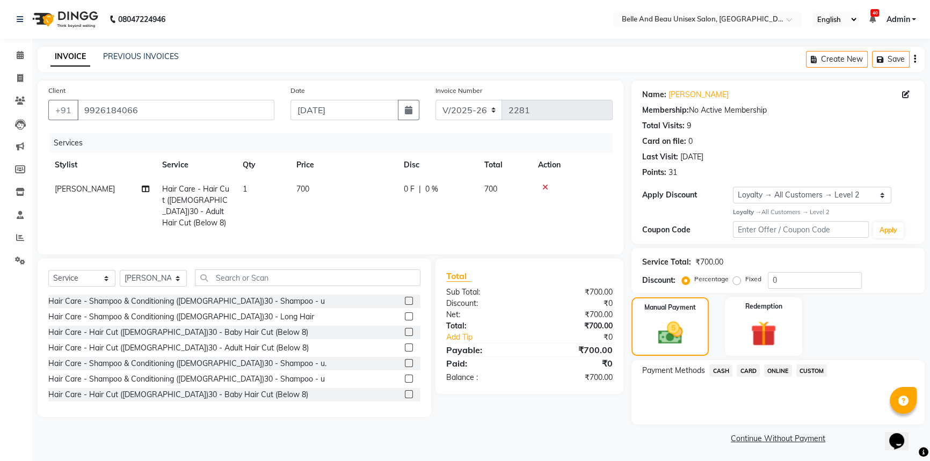
click at [718, 371] on span "CASH" at bounding box center [720, 370] width 23 height 12
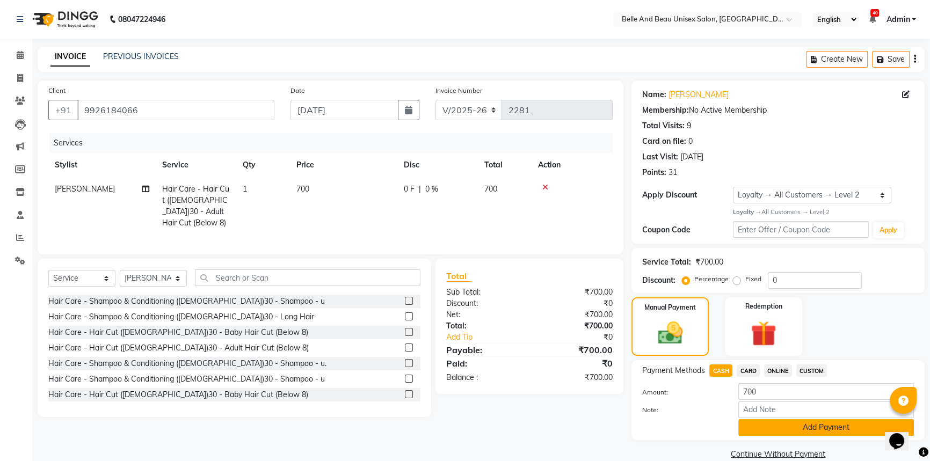
click at [773, 429] on button "Add Payment" at bounding box center [826, 427] width 176 height 17
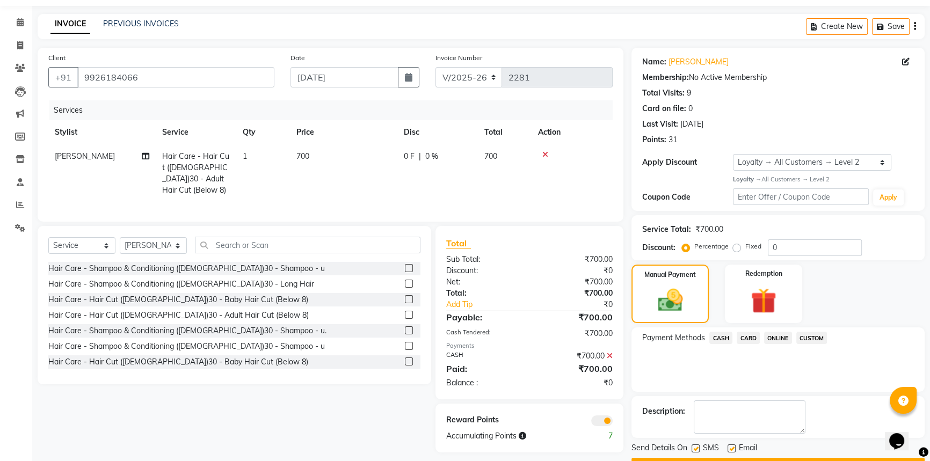
scroll to position [62, 0]
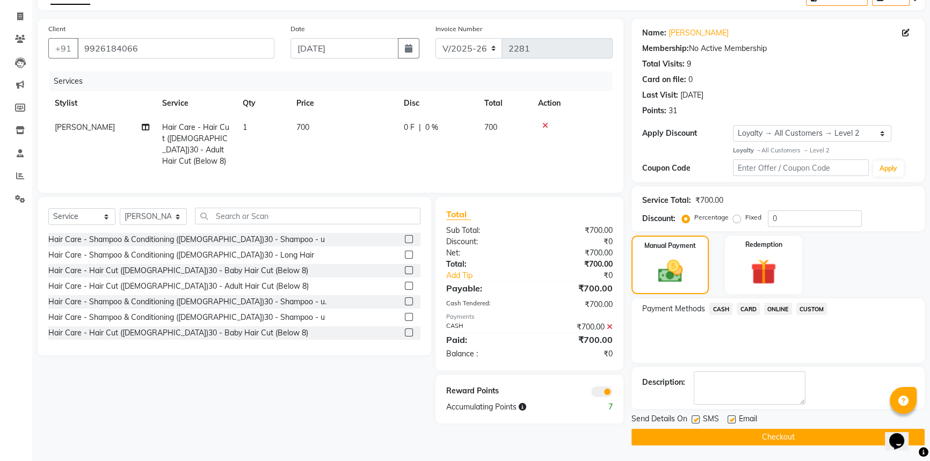
click at [768, 433] on button "Checkout" at bounding box center [777, 437] width 293 height 17
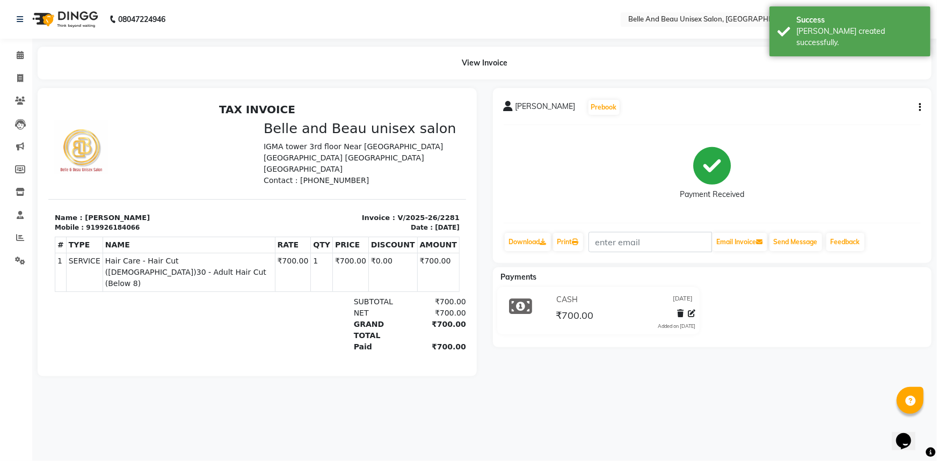
select select "7066"
select select "service"
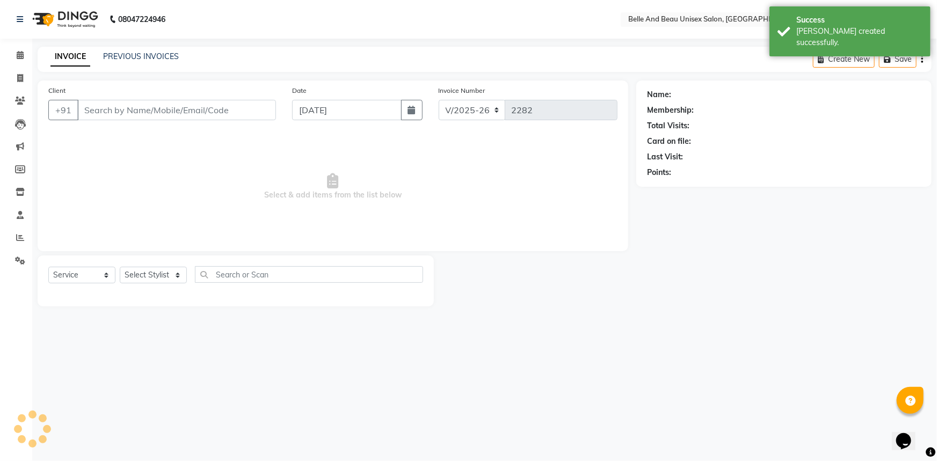
select select "60511"
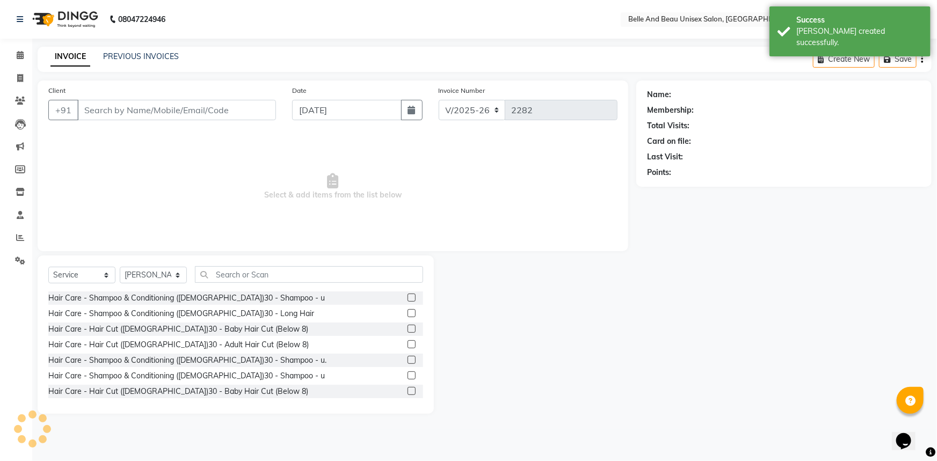
type input "9926184066"
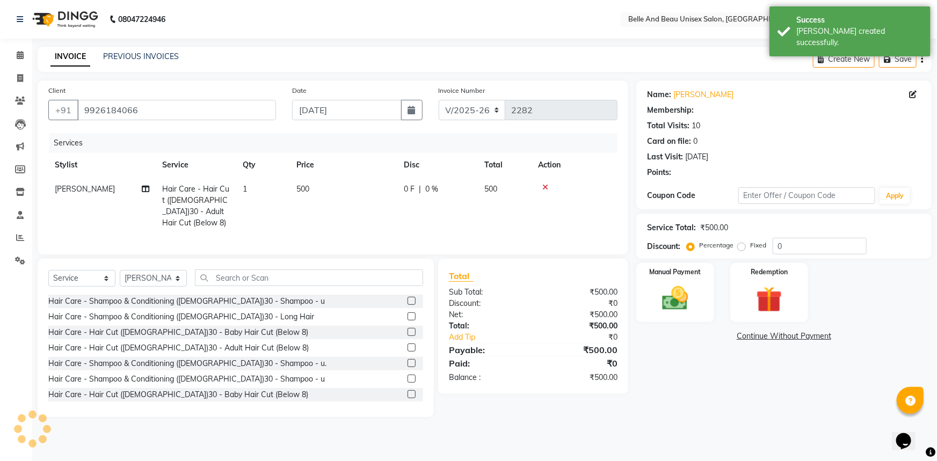
select select "1: Object"
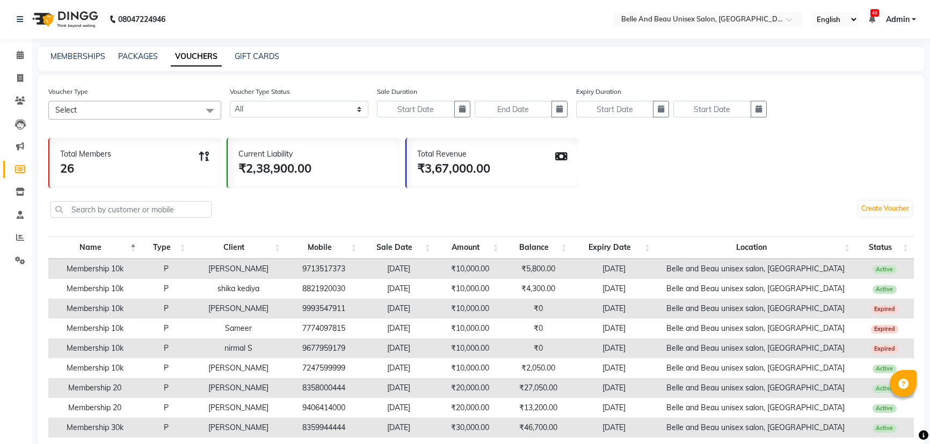
select select
